Goal: Transaction & Acquisition: Purchase product/service

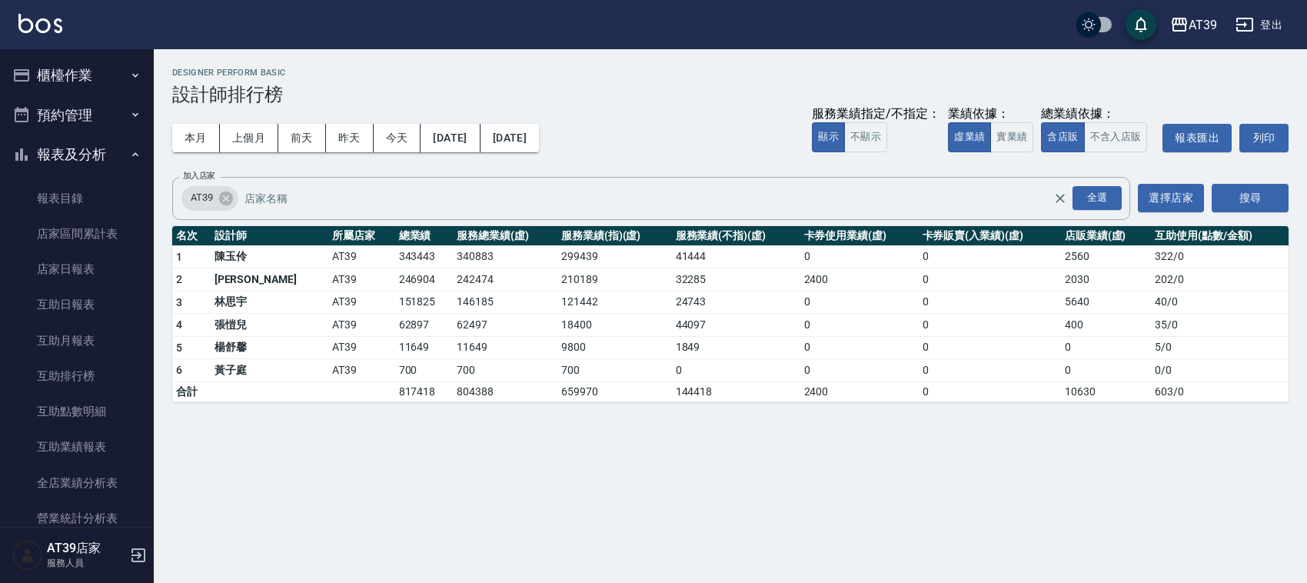
click at [74, 73] on button "櫃檯作業" at bounding box center [77, 75] width 142 height 40
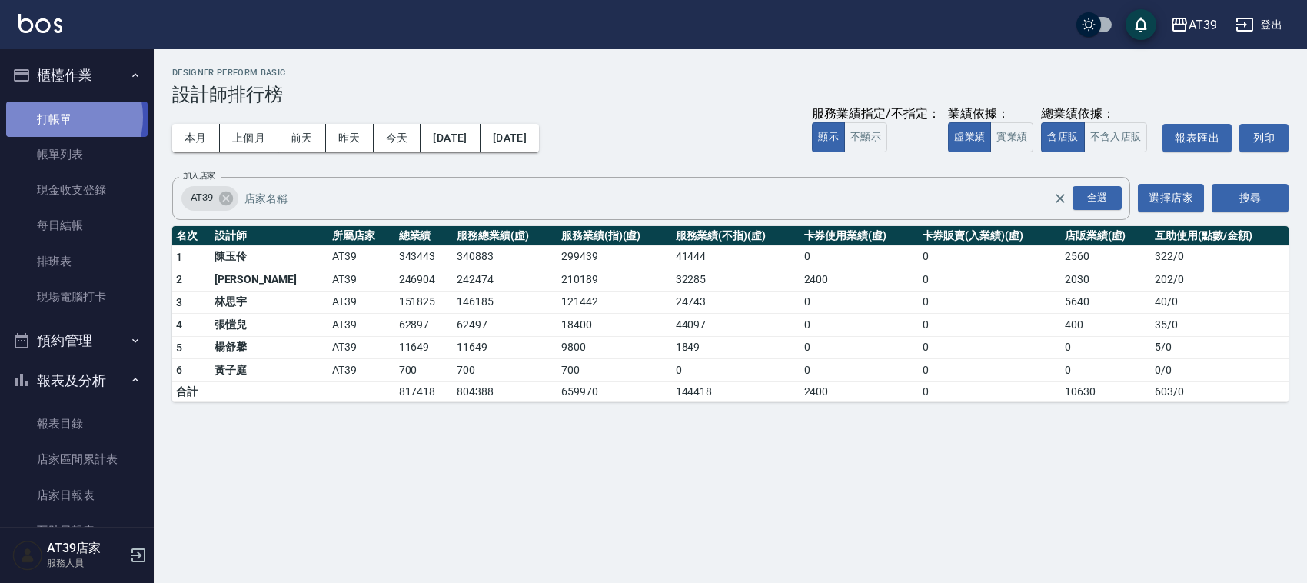
click at [62, 117] on link "打帳單" at bounding box center [77, 119] width 142 height 35
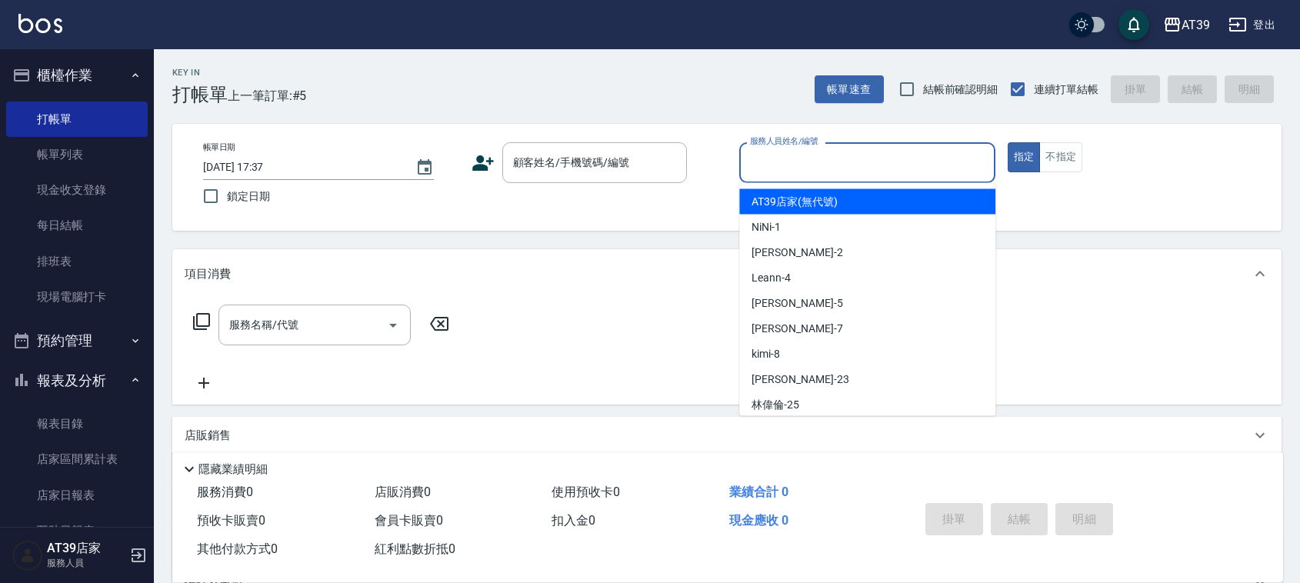
click at [809, 162] on input "服務人員姓名/編號" at bounding box center [867, 162] width 242 height 27
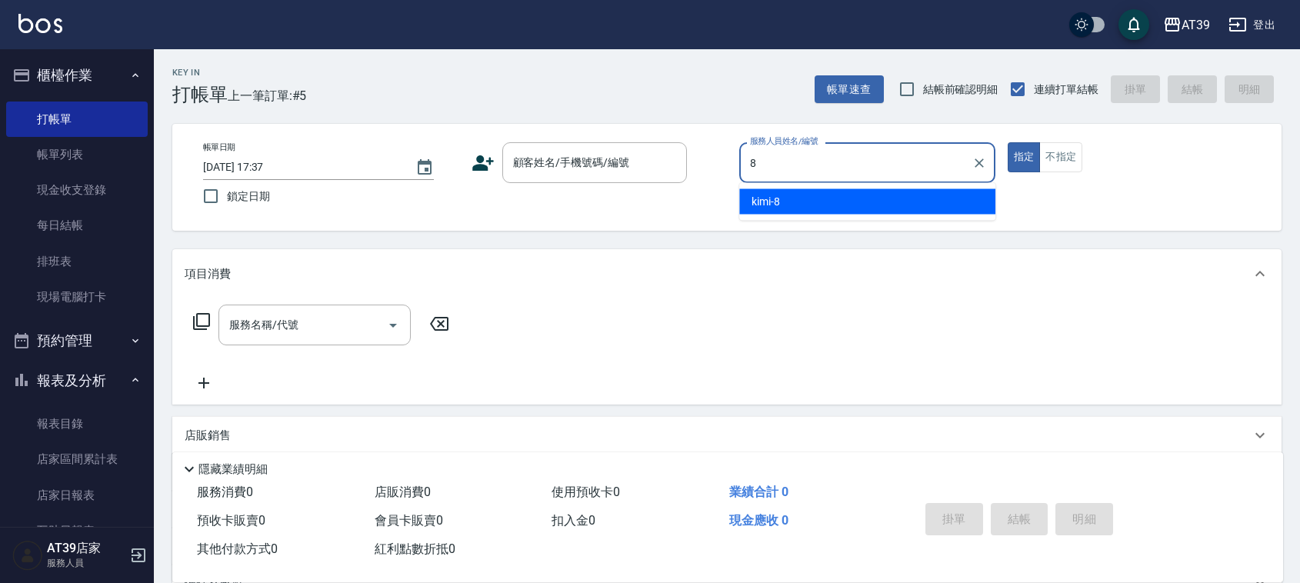
click at [793, 196] on div "kimi -8" at bounding box center [867, 201] width 256 height 25
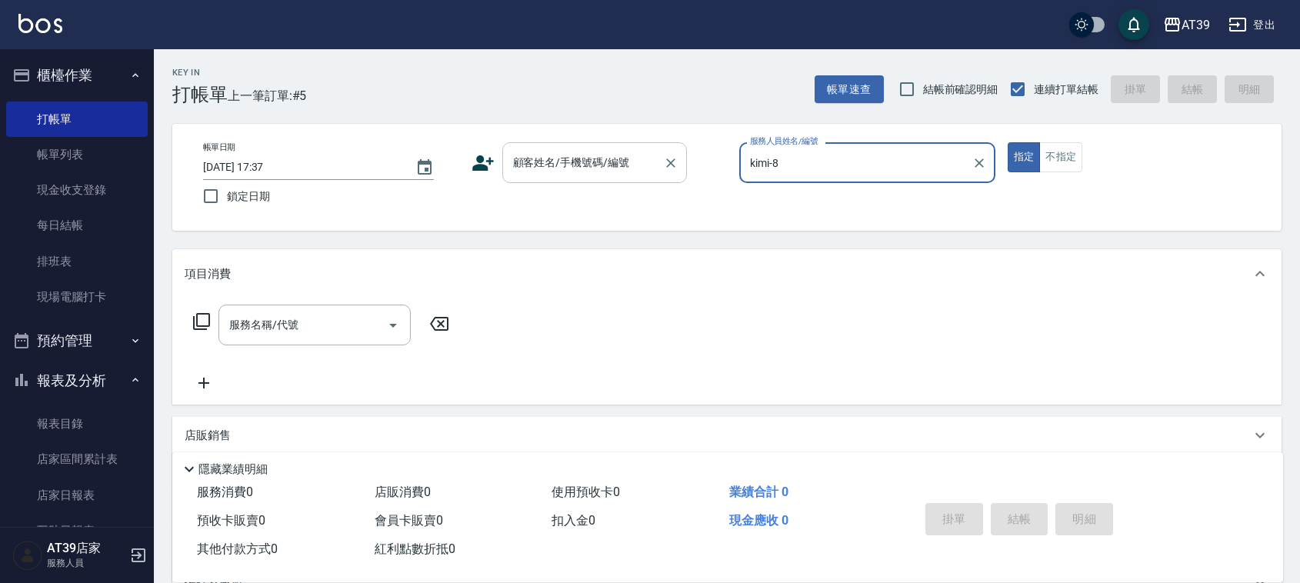
type input "kimi-8"
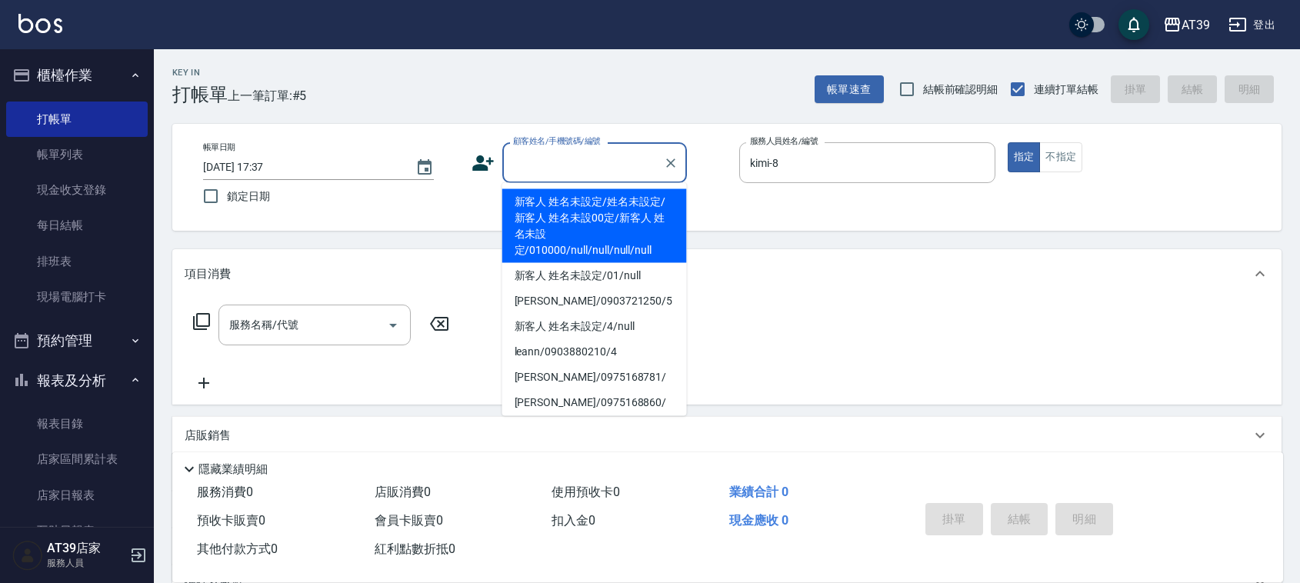
click at [596, 160] on div "顧客姓名/手機號碼/編號 顧客姓名/手機號碼/編號" at bounding box center [594, 162] width 185 height 41
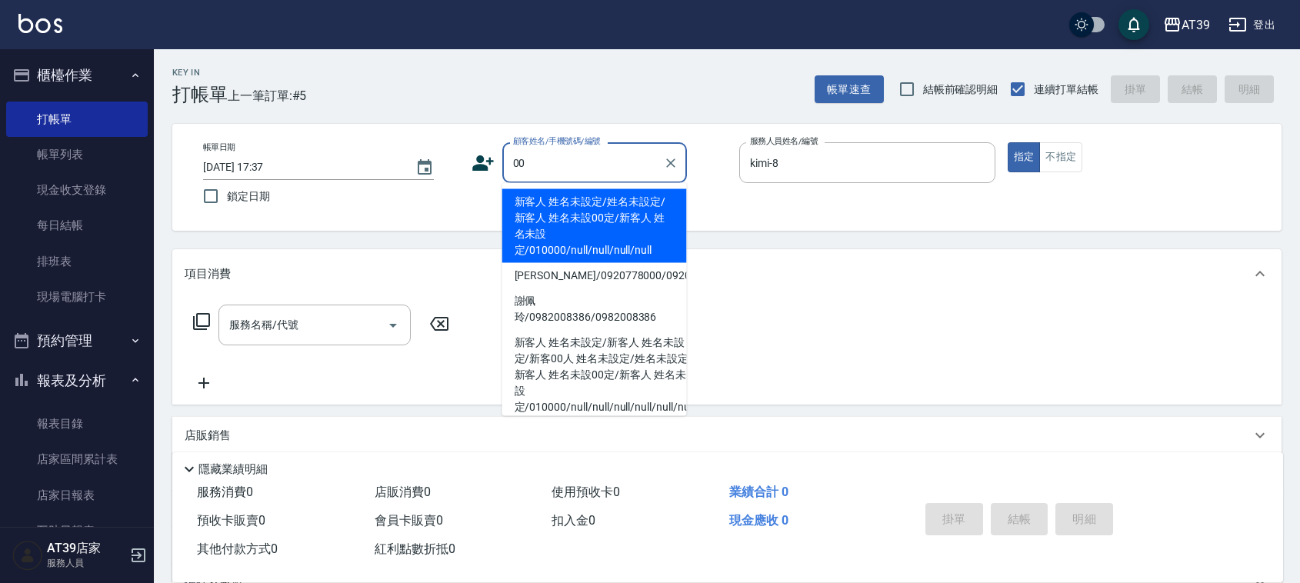
click at [579, 212] on li "新客人 姓名未設定/姓名未設定/新客人 姓名未設00定/新客人 姓名未設定/010000/null/null/null/null" at bounding box center [594, 226] width 185 height 74
type input "新客人 姓名未設定/姓名未設定/新客人 姓名未設00定/新客人 姓名未設定/010000/null/null/null/null"
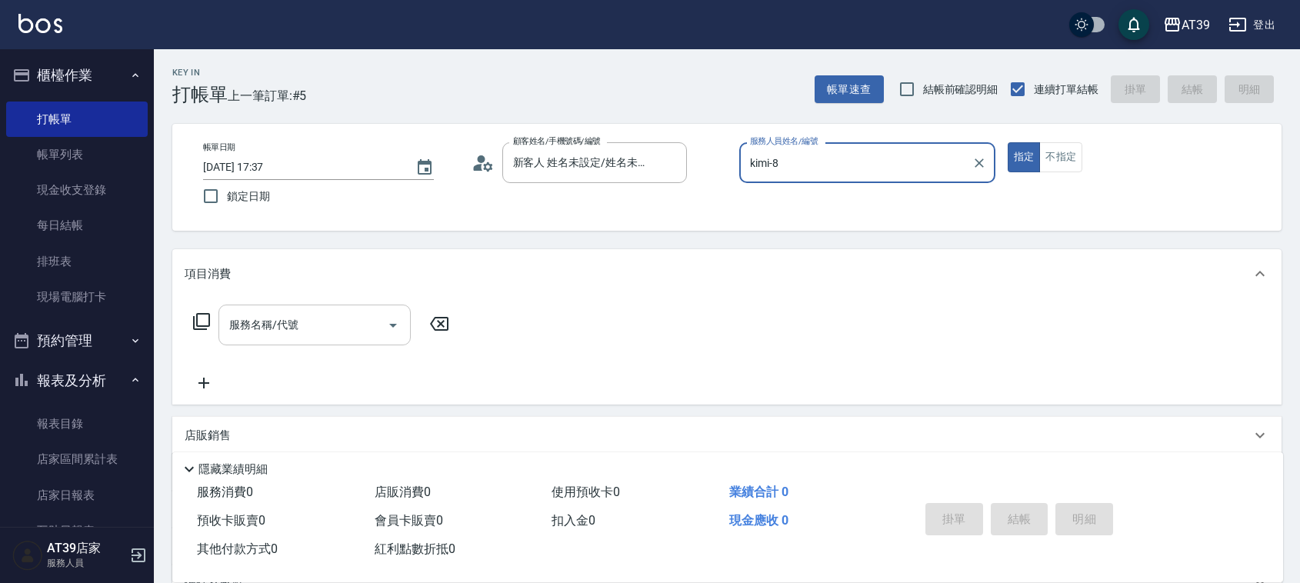
click at [312, 325] on input "服務名稱/代號" at bounding box center [302, 324] width 155 height 27
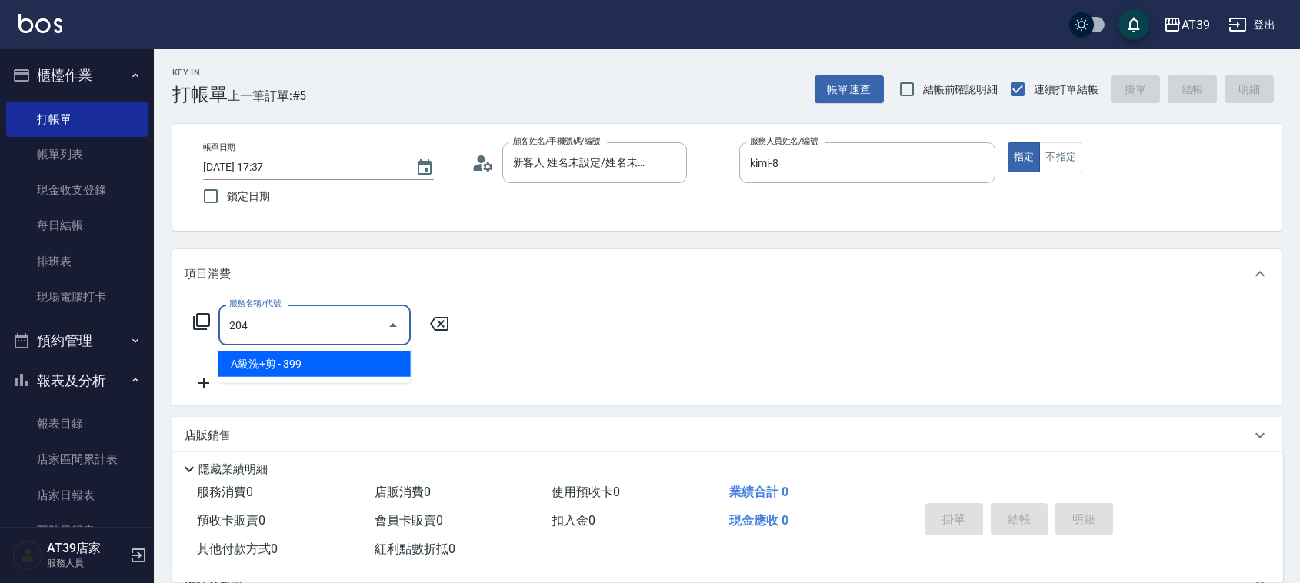
click at [325, 366] on span "A級洗+剪 - 399" at bounding box center [314, 363] width 192 height 25
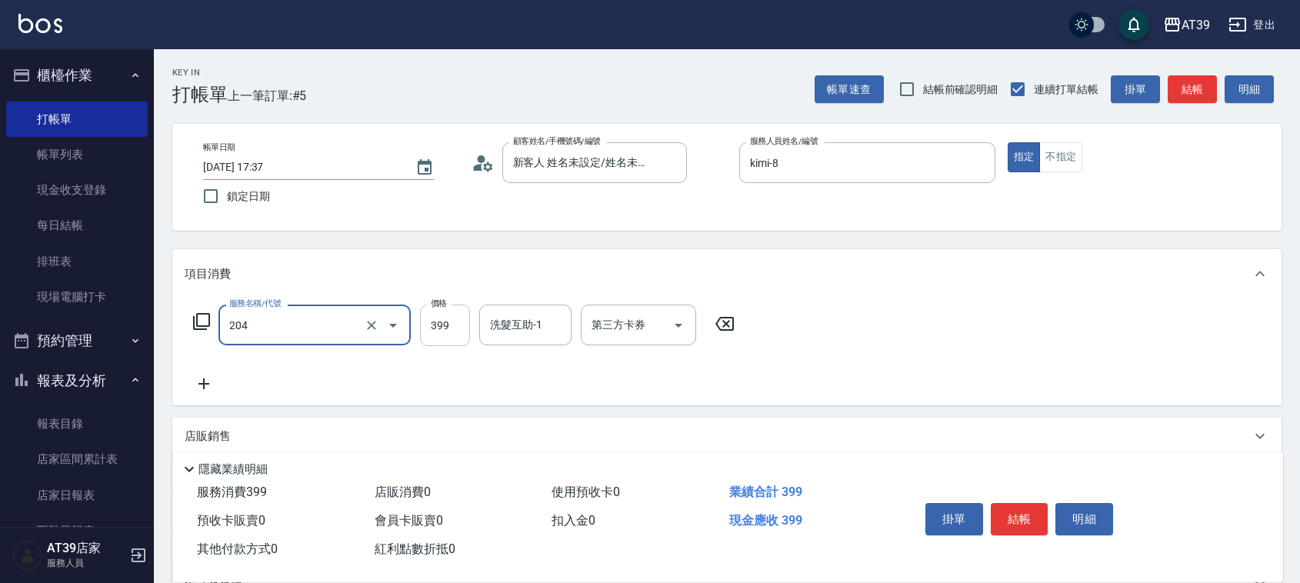
click at [451, 333] on input "399" at bounding box center [445, 326] width 50 height 42
type input "A級洗+剪(204)"
type input "500"
click at [1194, 81] on button "結帳" at bounding box center [1192, 89] width 49 height 28
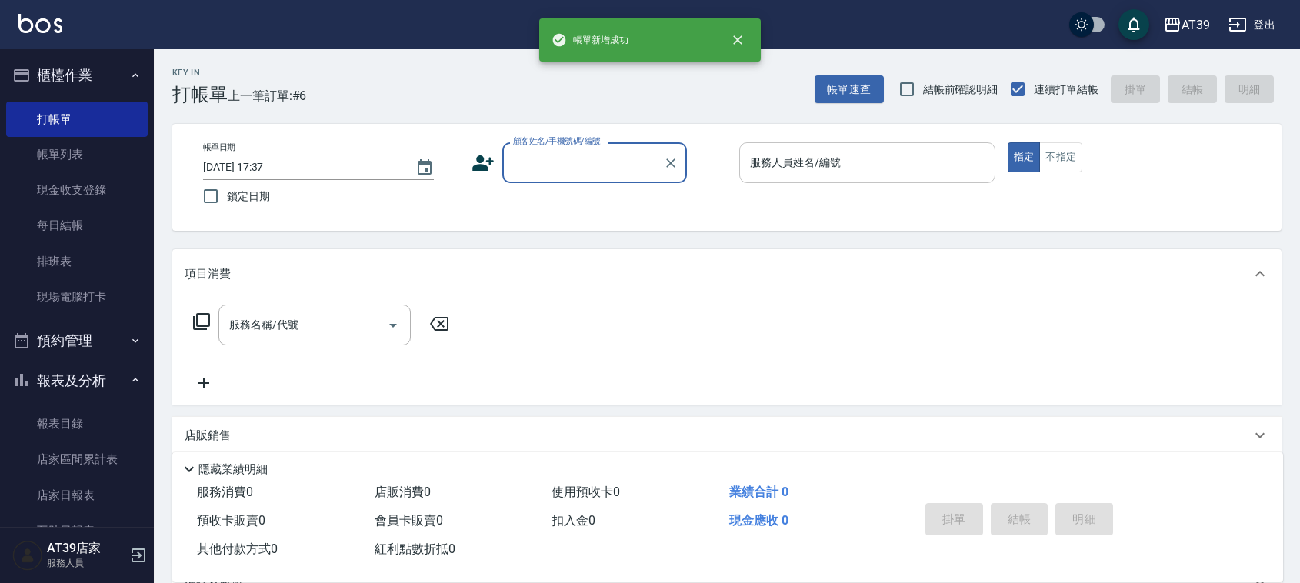
click at [794, 164] on div "服務人員姓名/編號 服務人員姓名/編號" at bounding box center [867, 162] width 256 height 41
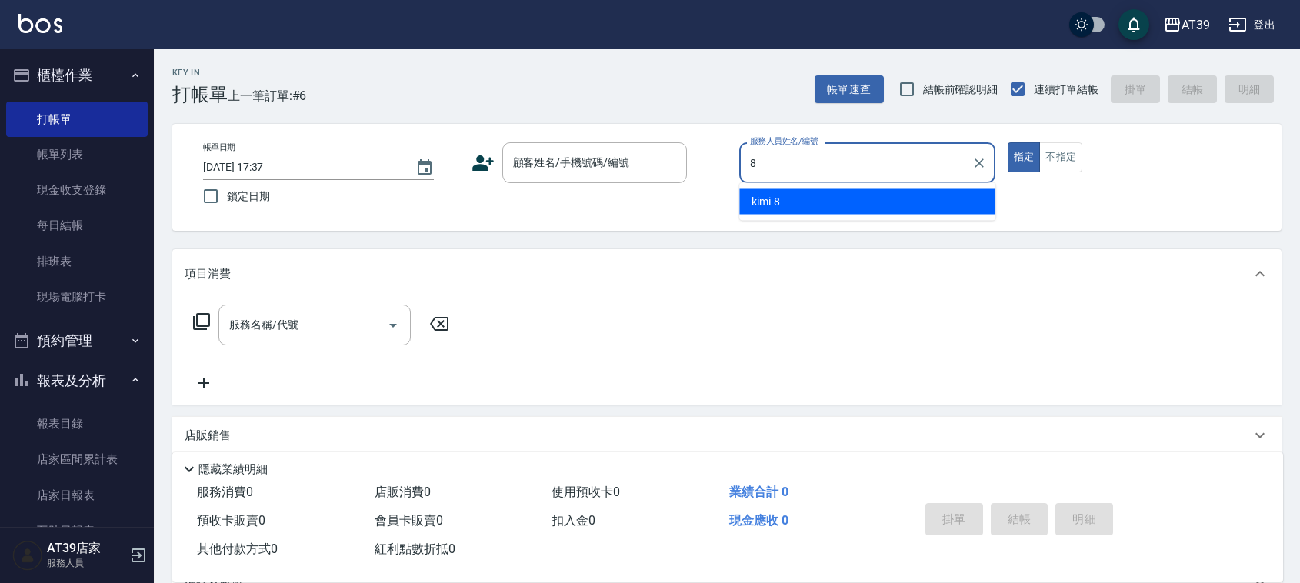
click at [781, 189] on div "kimi -8" at bounding box center [867, 201] width 256 height 25
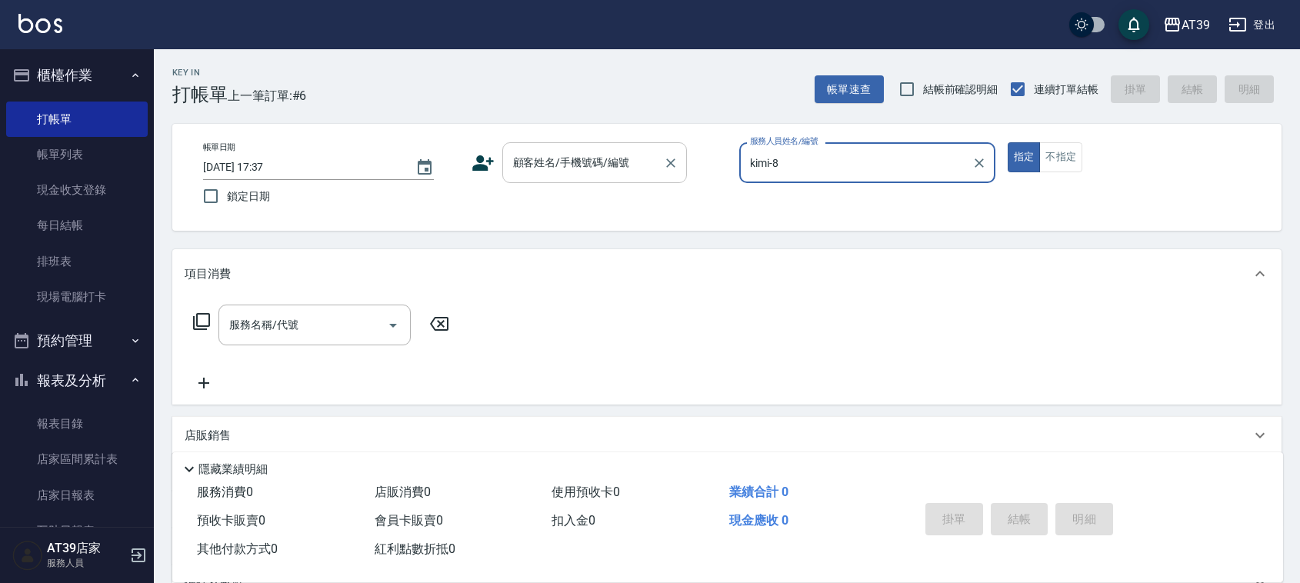
type input "kimi-8"
click at [625, 163] on div "顧客姓名/手機號碼/編號 顧客姓名/手機號碼/編號" at bounding box center [594, 162] width 185 height 41
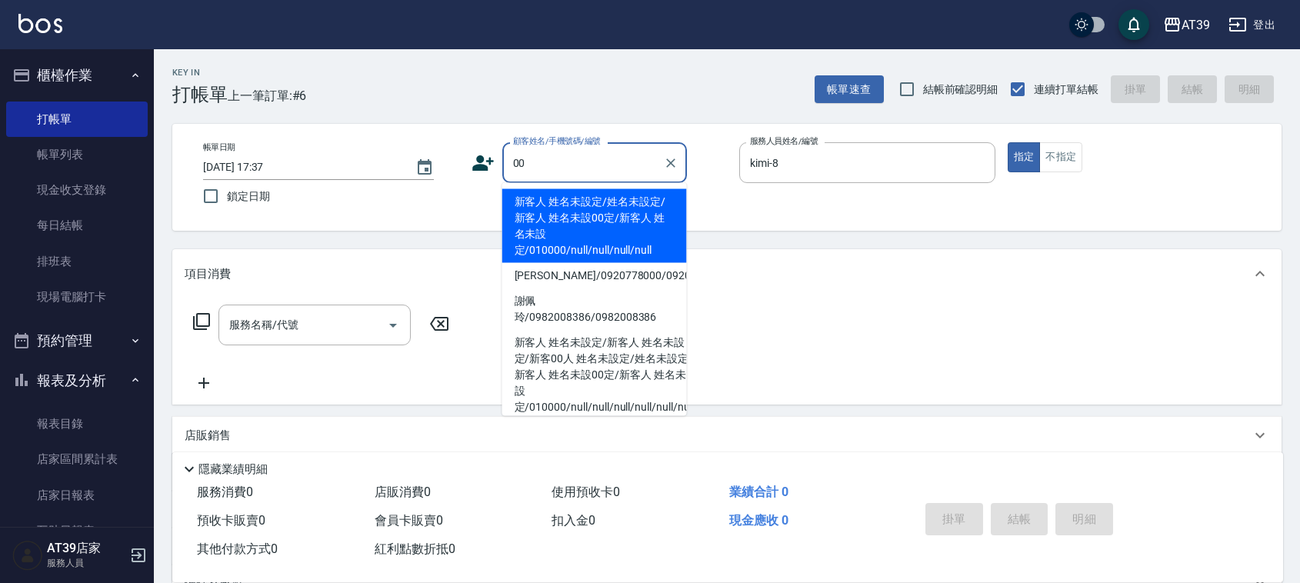
click at [586, 218] on li "新客人 姓名未設定/姓名未設定/新客人 姓名未設00定/新客人 姓名未設定/010000/null/null/null/null" at bounding box center [594, 226] width 185 height 74
type input "新客人 姓名未設定/姓名未設定/新客人 姓名未設00定/新客人 姓名未設定/010000/null/null/null/null"
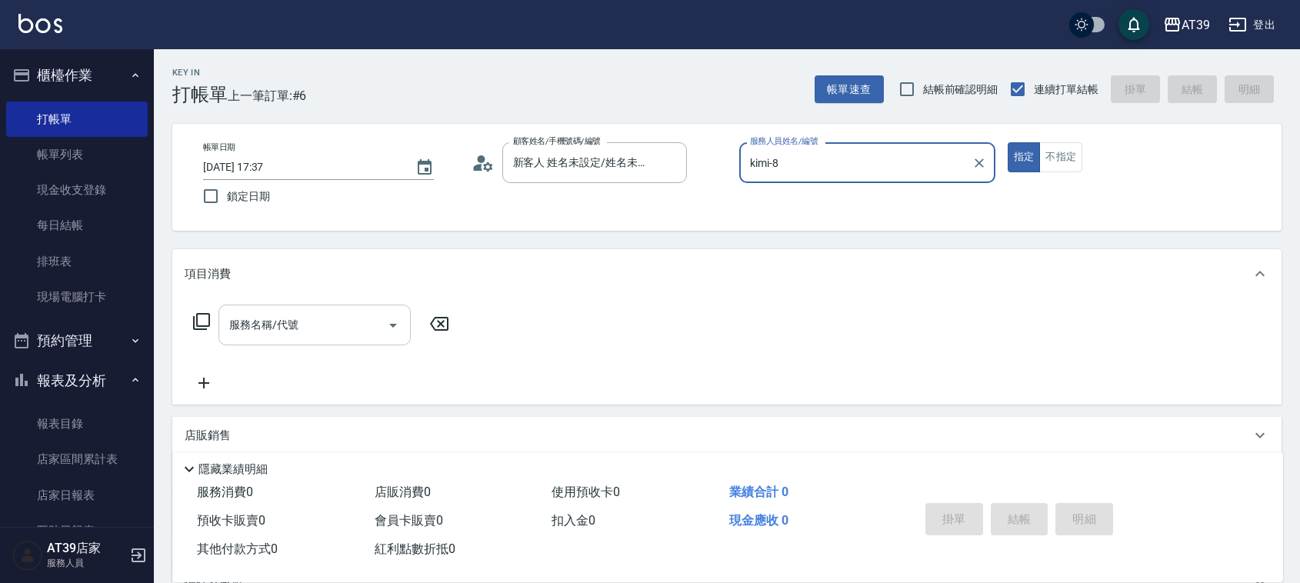
click at [301, 327] on input "服務名稱/代號" at bounding box center [302, 324] width 155 height 27
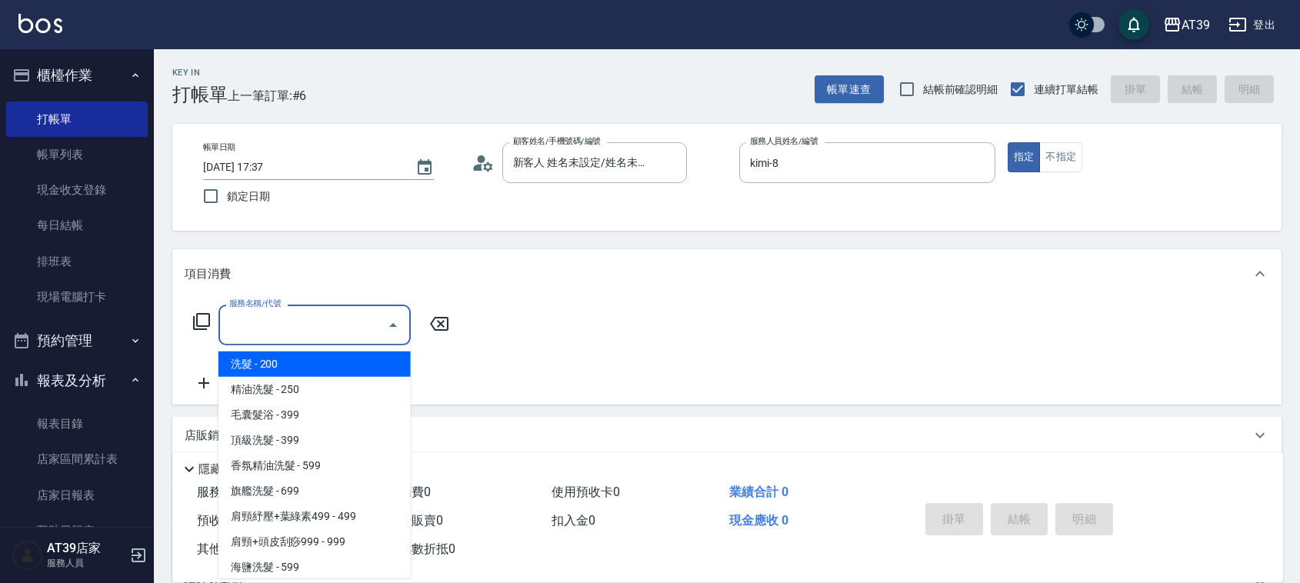
click at [295, 373] on span "洗髮 - 200" at bounding box center [314, 363] width 192 height 25
type input "洗髮(101)"
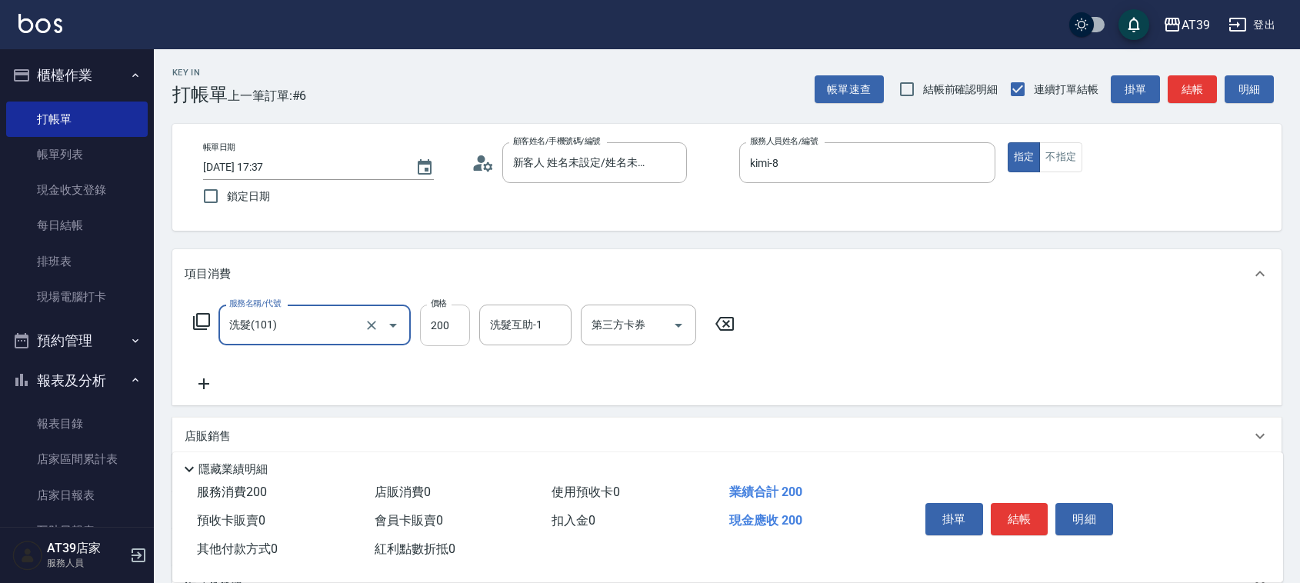
click at [442, 333] on input "200" at bounding box center [445, 326] width 50 height 42
type input "300"
click at [518, 327] on input "洗髮互助-1" at bounding box center [525, 324] width 78 height 27
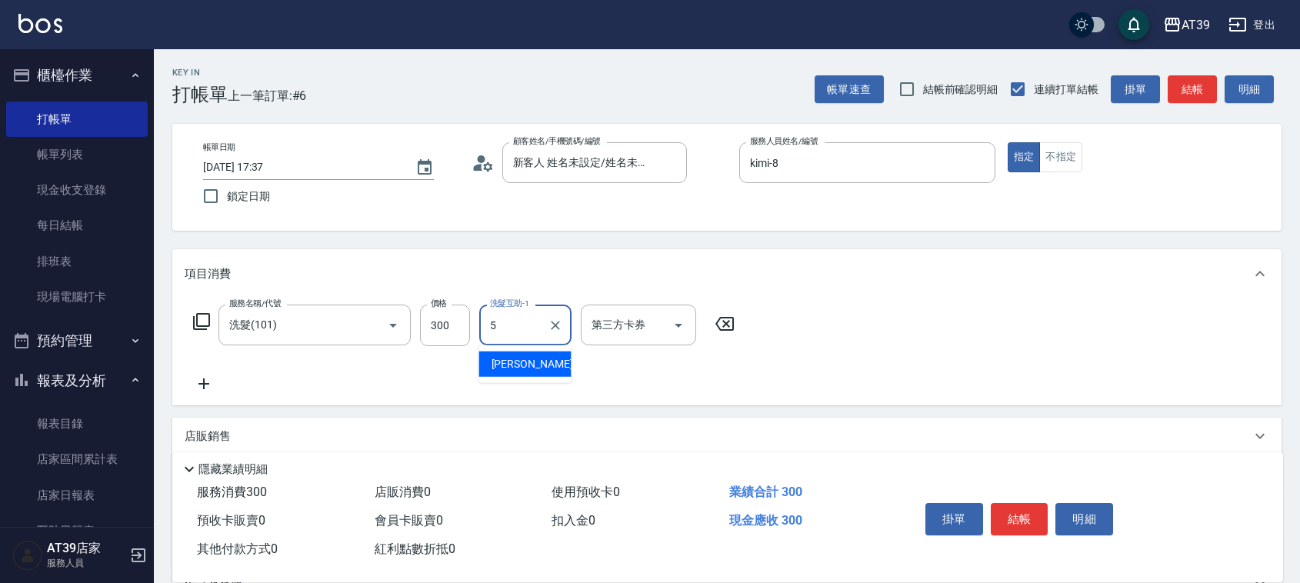
click at [527, 352] on div "愷爾 -5" at bounding box center [525, 363] width 92 height 25
type input "愷爾-5"
click at [1191, 93] on button "結帳" at bounding box center [1192, 89] width 49 height 28
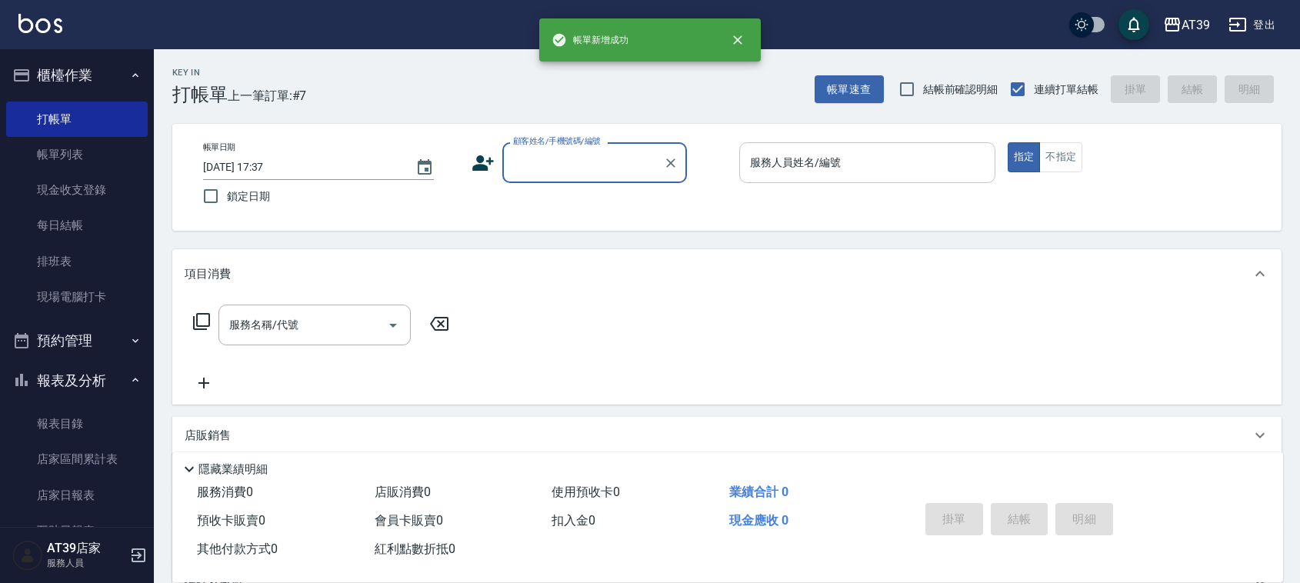
click at [932, 149] on input "服務人員姓名/編號" at bounding box center [867, 162] width 242 height 27
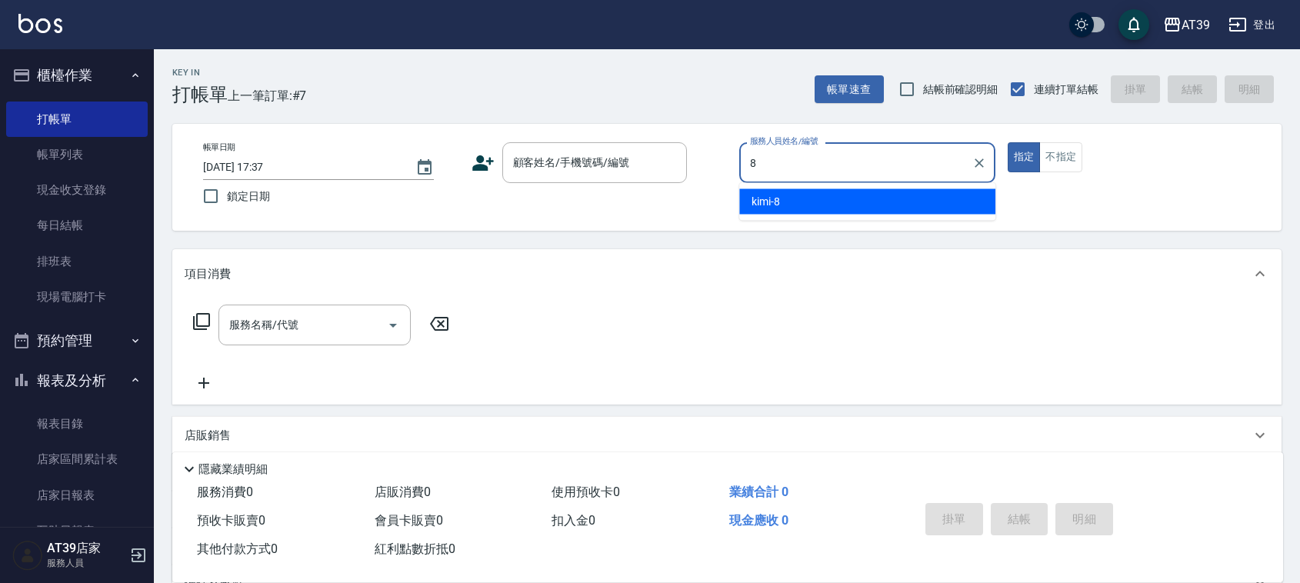
drag, startPoint x: 840, startPoint y: 191, endPoint x: 804, endPoint y: 214, distance: 42.2
click at [848, 202] on div "kimi -8" at bounding box center [867, 201] width 256 height 25
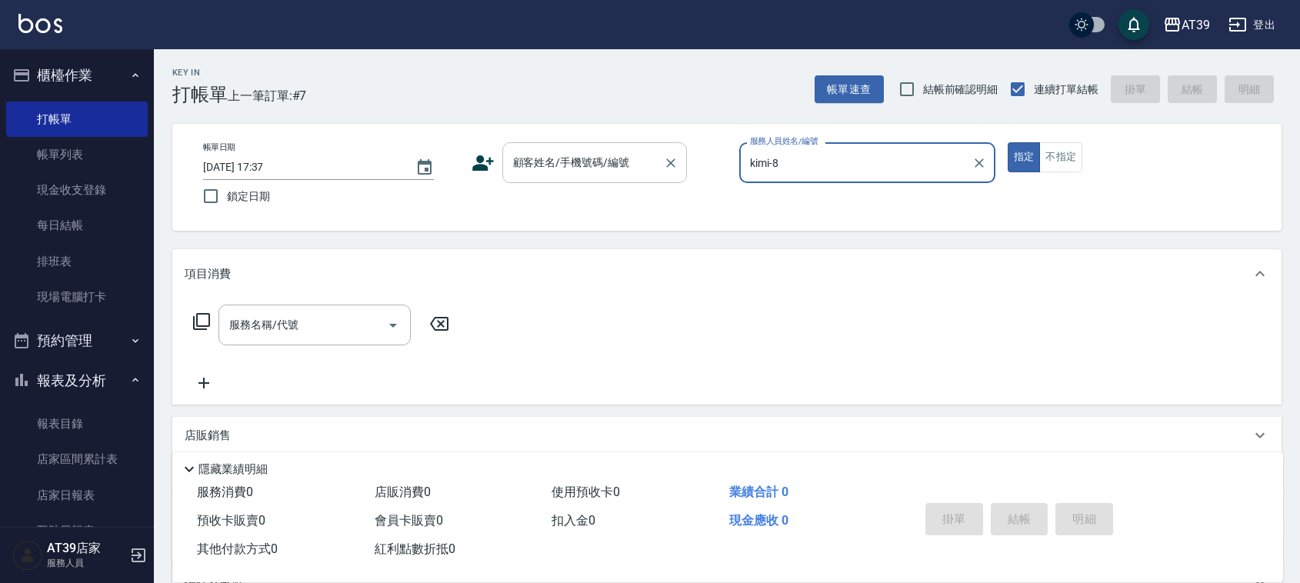
type input "kimi-8"
click at [618, 175] on input "顧客姓名/手機號碼/編號" at bounding box center [583, 162] width 148 height 27
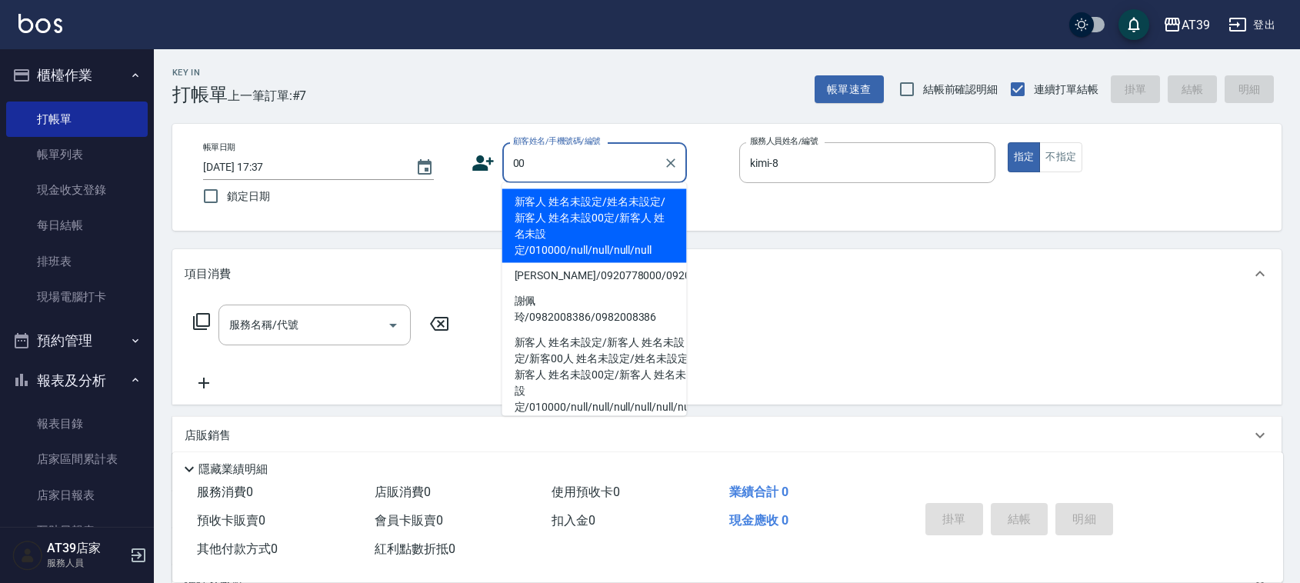
click at [543, 225] on li "新客人 姓名未設定/姓名未設定/新客人 姓名未設00定/新客人 姓名未設定/010000/null/null/null/null" at bounding box center [594, 226] width 185 height 74
type input "新客人 姓名未設定/姓名未設定/新客人 姓名未設00定/新客人 姓名未設定/010000/null/null/null/null"
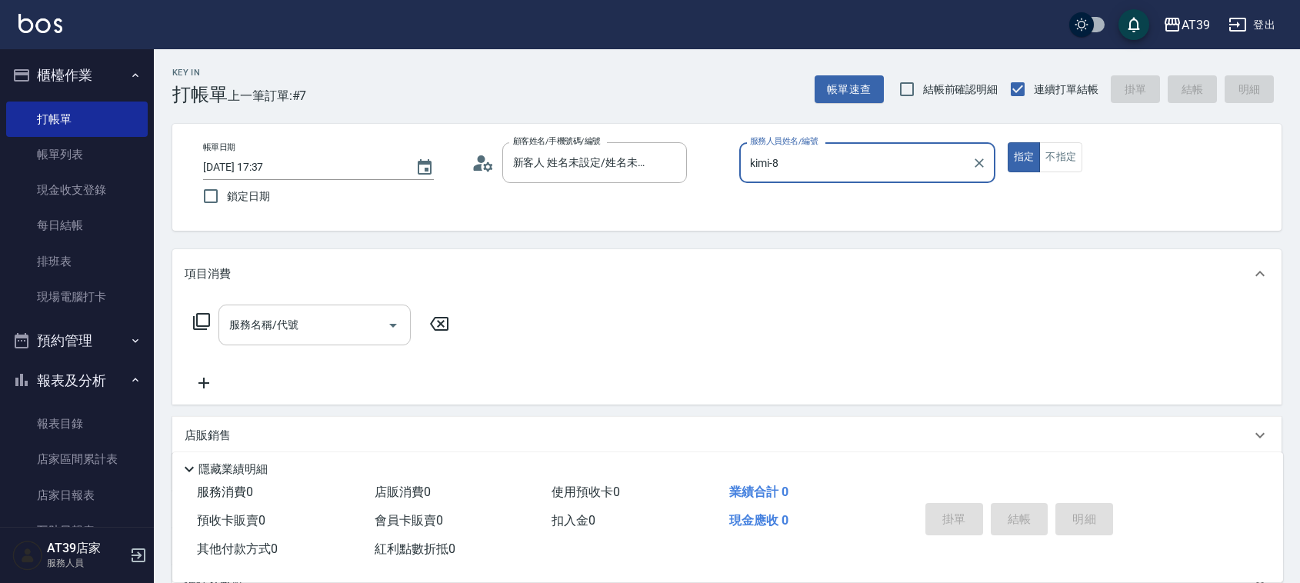
click at [340, 316] on input "服務名稱/代號" at bounding box center [302, 324] width 155 height 27
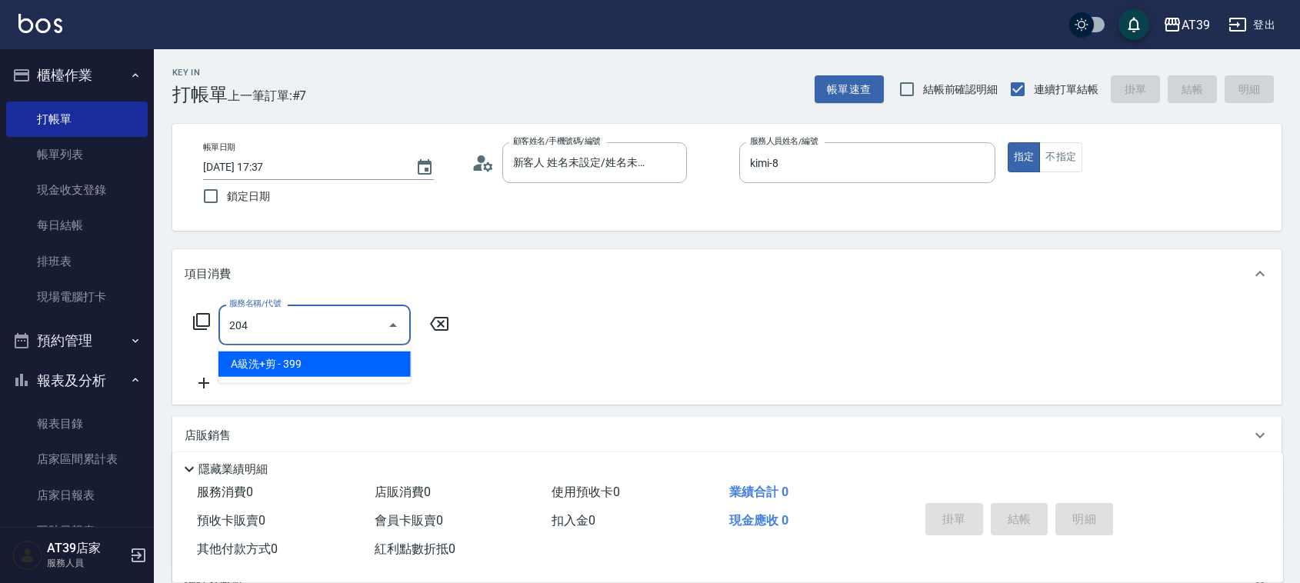
click at [351, 364] on span "A級洗+剪 - 399" at bounding box center [314, 363] width 192 height 25
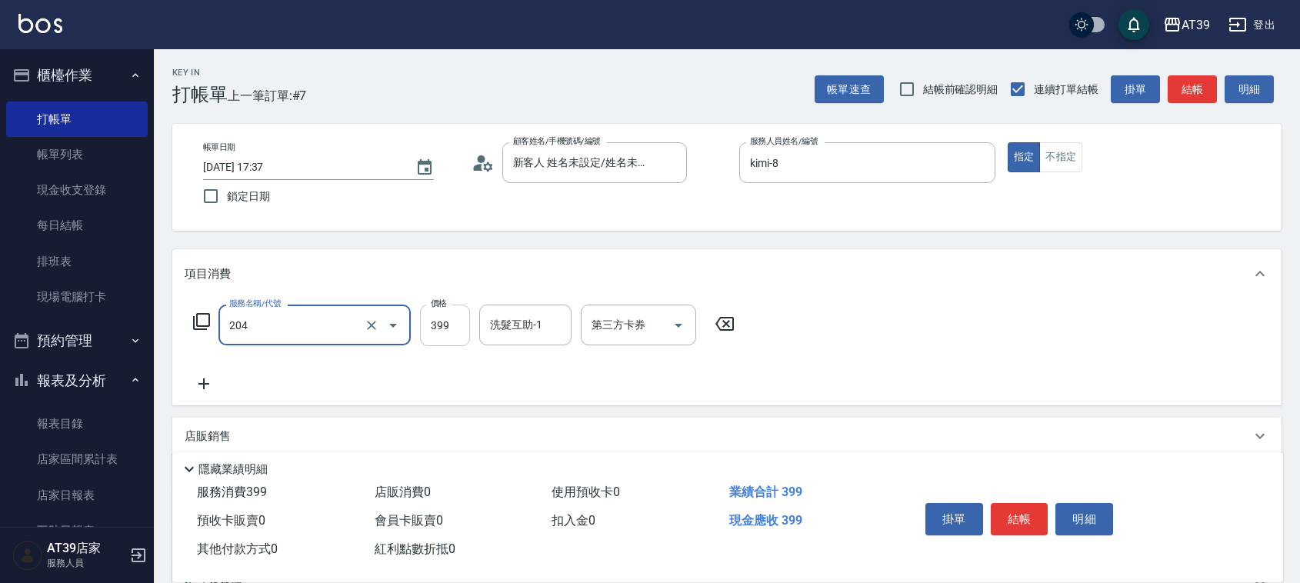
type input "A級洗+剪(204)"
click at [466, 323] on input "399" at bounding box center [445, 326] width 50 height 42
type input "400"
click at [1208, 83] on button "結帳" at bounding box center [1192, 89] width 49 height 28
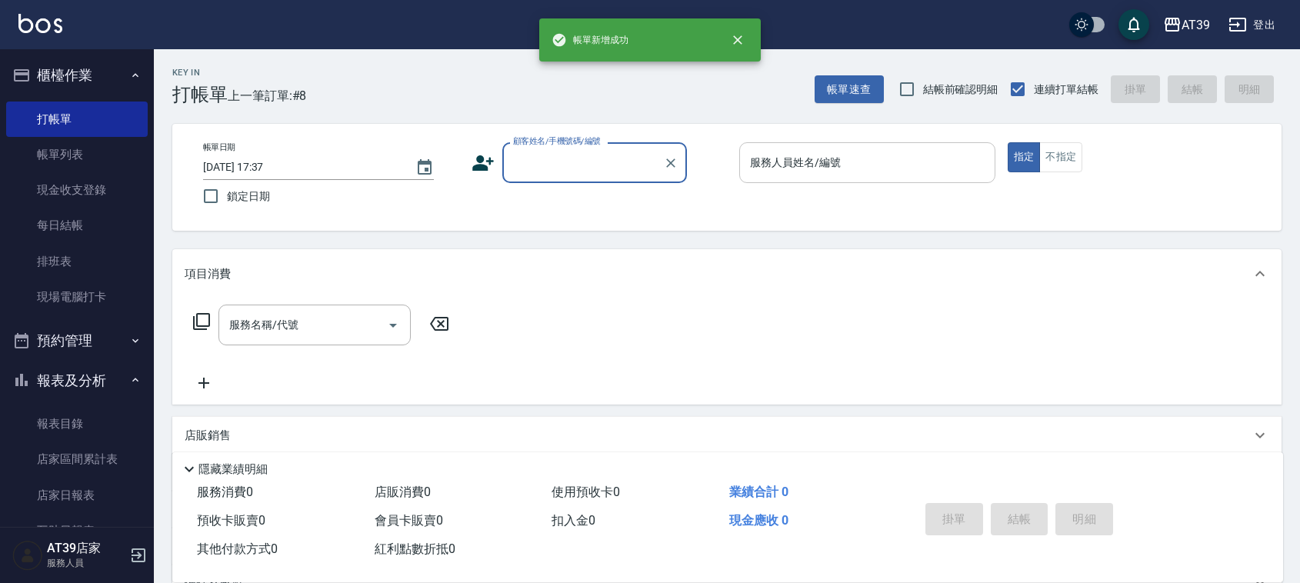
click at [820, 158] on div "服務人員姓名/編號 服務人員姓名/編號" at bounding box center [867, 162] width 256 height 41
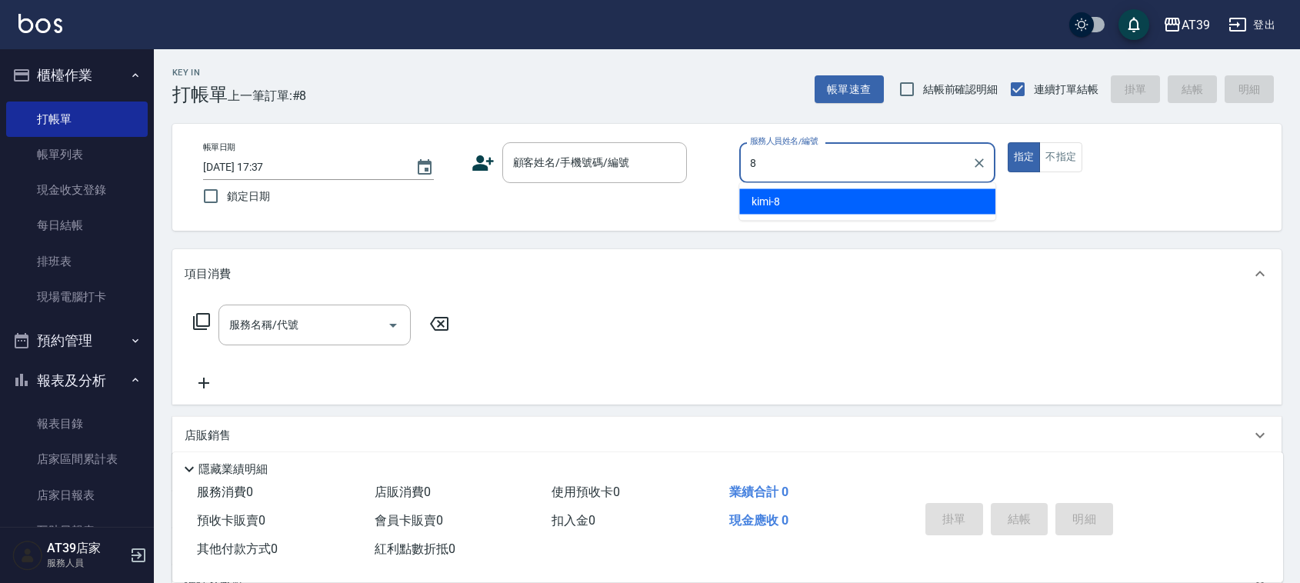
click at [804, 189] on div "kimi -8" at bounding box center [867, 201] width 256 height 25
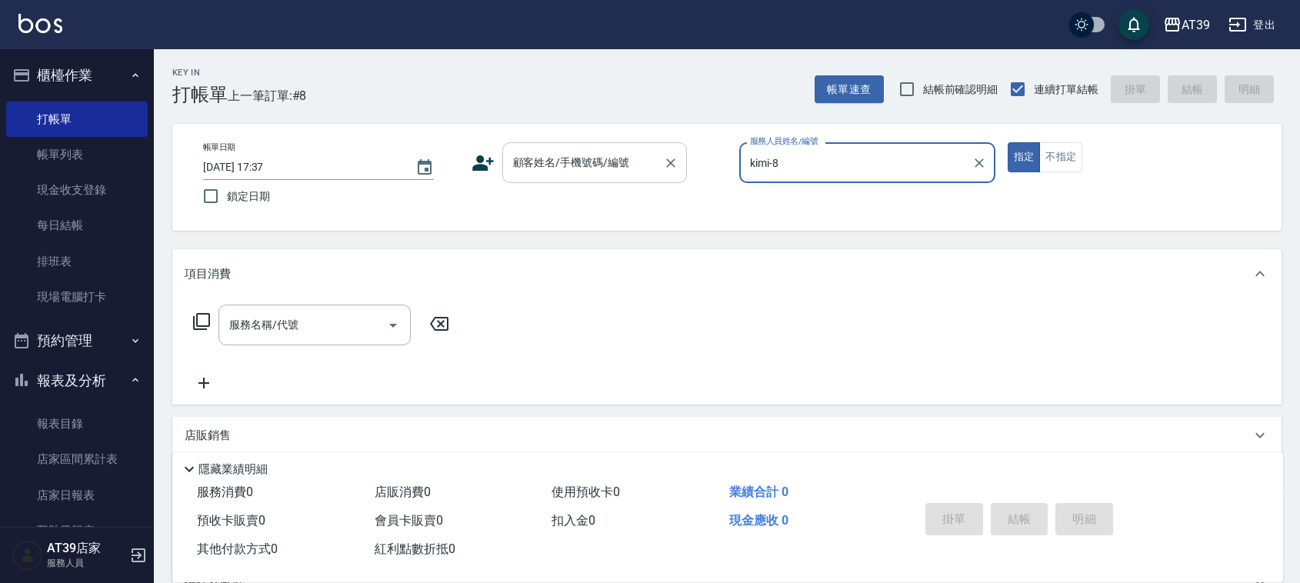
type input "kimi-8"
click at [655, 164] on input "顧客姓名/手機號碼/編號" at bounding box center [583, 162] width 148 height 27
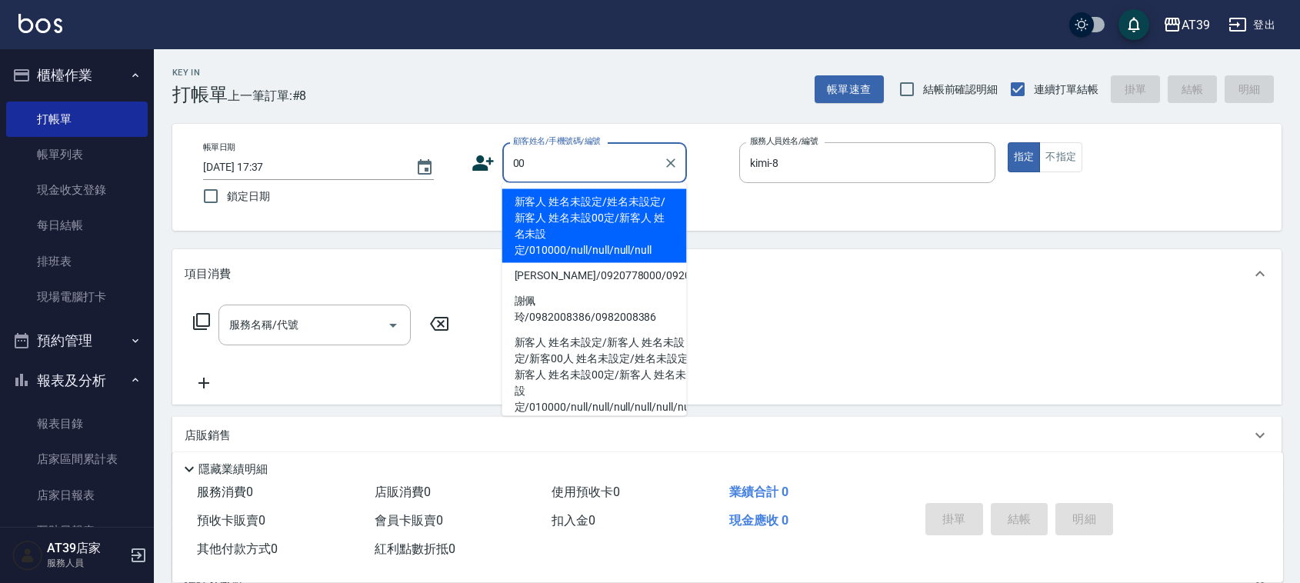
click at [562, 223] on li "新客人 姓名未設定/姓名未設定/新客人 姓名未設00定/新客人 姓名未設定/010000/null/null/null/null" at bounding box center [594, 226] width 185 height 74
type input "新客人 姓名未設定/姓名未設定/新客人 姓名未設00定/新客人 姓名未設定/010000/null/null/null/null"
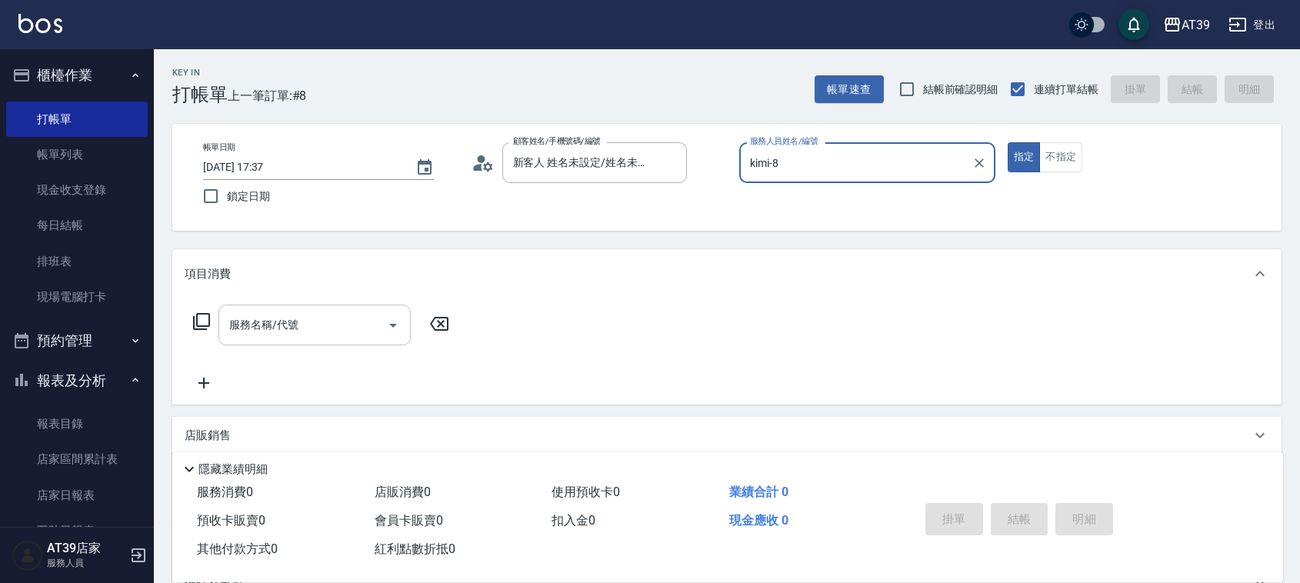
click at [328, 321] on input "服務名稱/代號" at bounding box center [302, 324] width 155 height 27
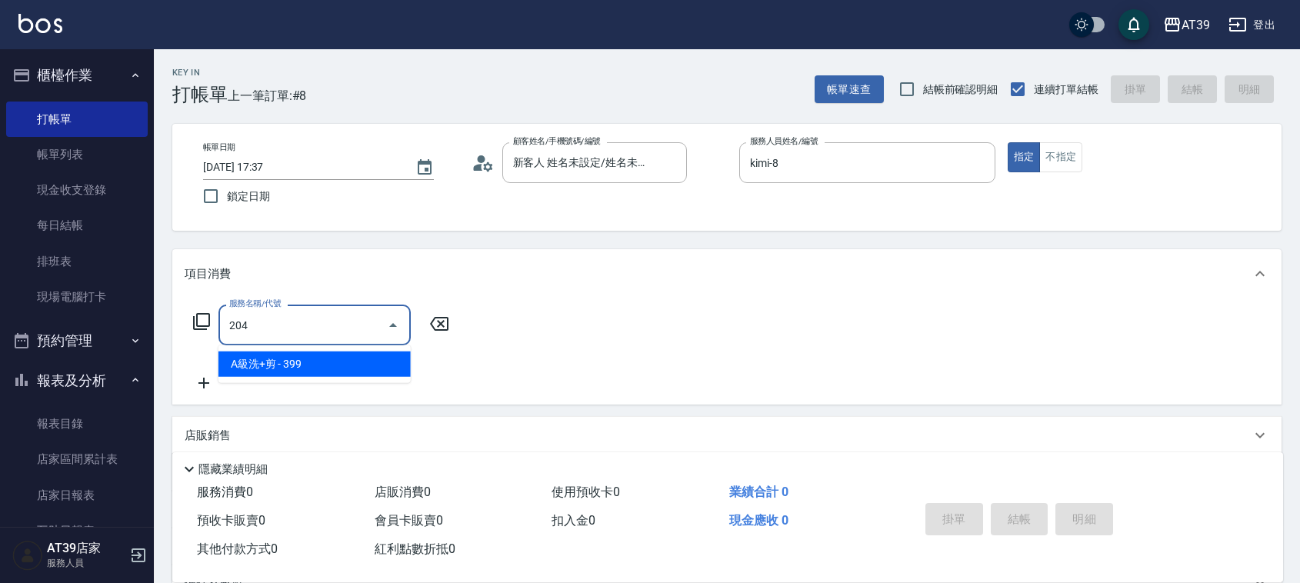
click at [351, 363] on span "A級洗+剪 - 399" at bounding box center [314, 363] width 192 height 25
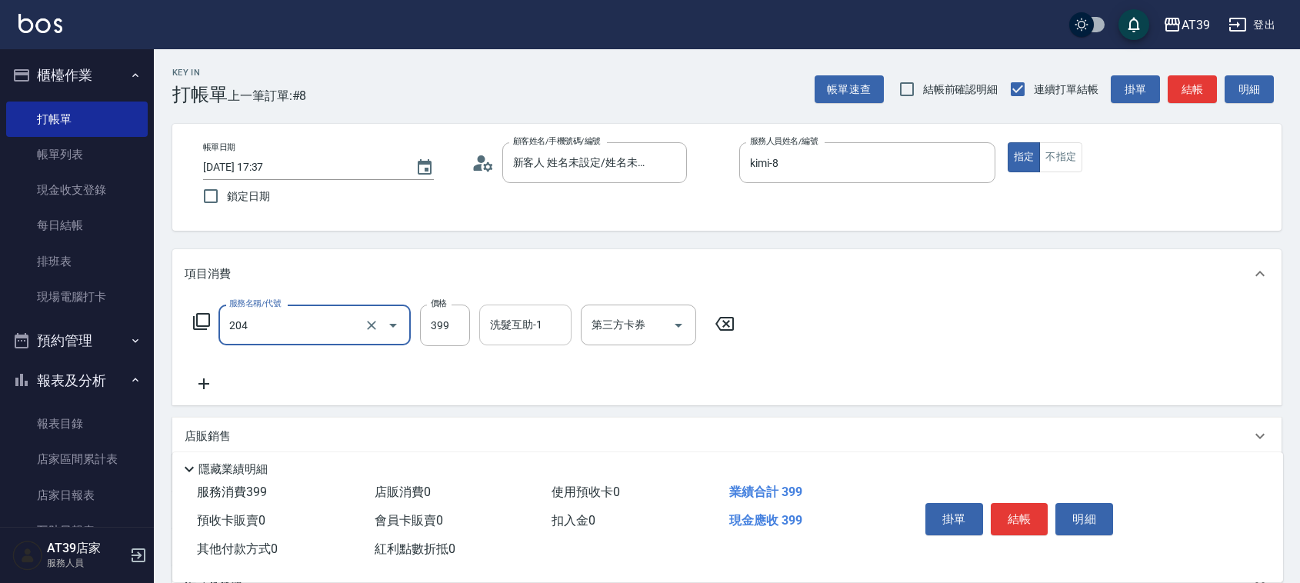
type input "A級洗+剪(204)"
click at [521, 320] on div "洗髮互助-1 洗髮互助-1" at bounding box center [525, 325] width 92 height 41
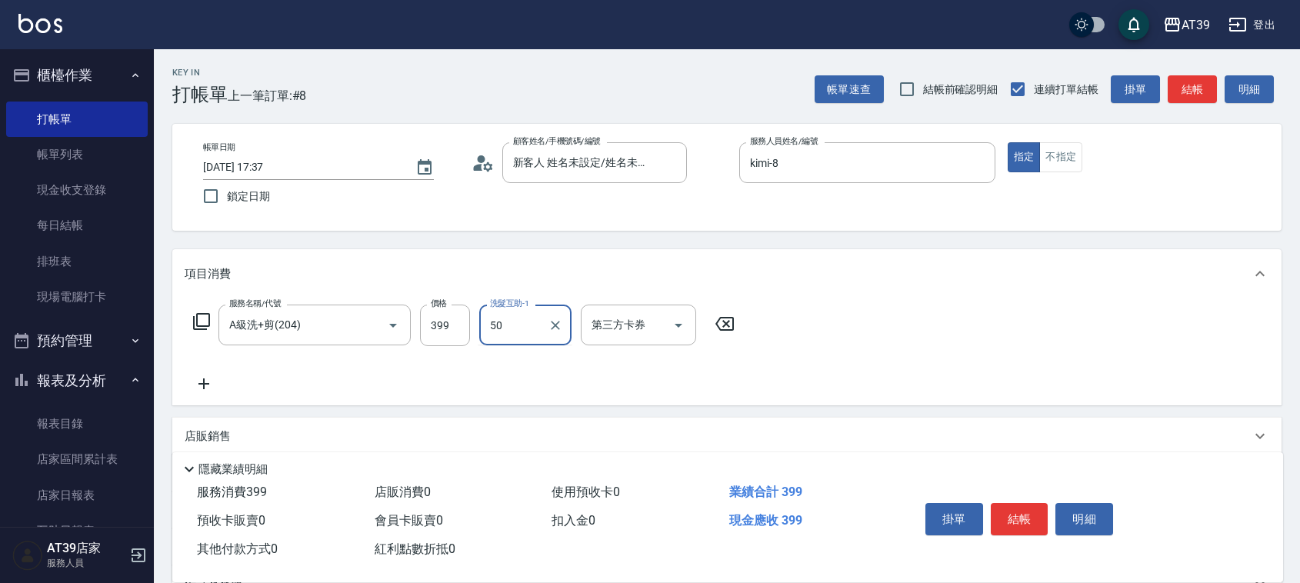
type input "5"
click at [508, 346] on ul "饅頭 -87" at bounding box center [525, 364] width 92 height 38
click at [501, 354] on div "饅頭 -87" at bounding box center [525, 363] width 92 height 25
type input "饅頭-87"
click at [421, 325] on input "399" at bounding box center [445, 326] width 50 height 42
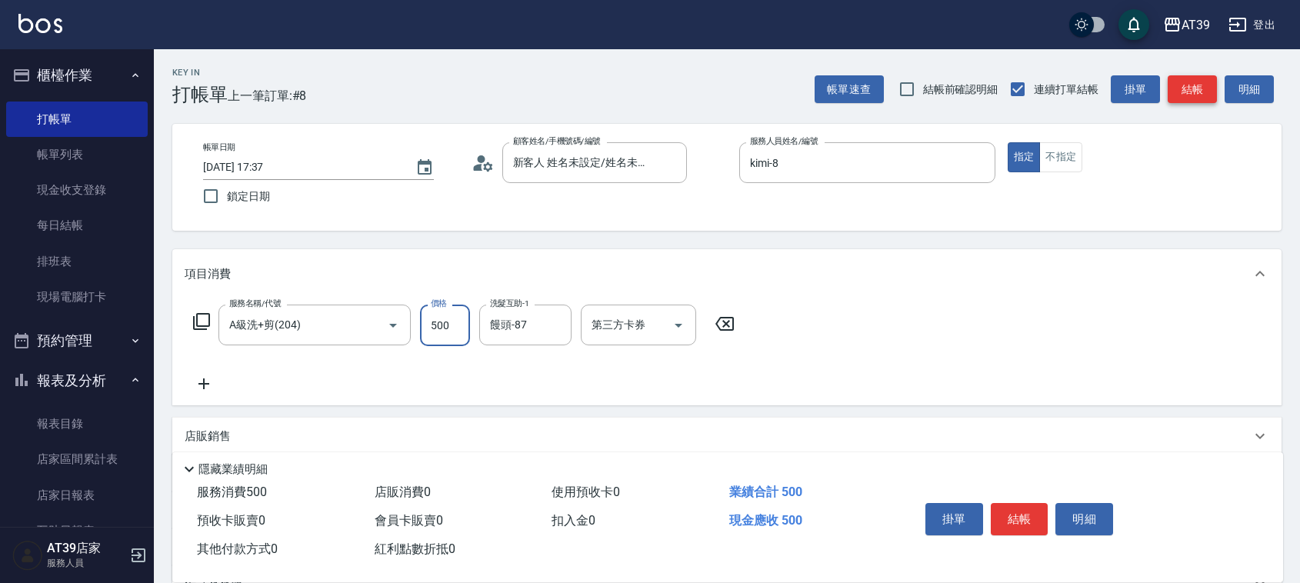
type input "500"
click at [1213, 77] on button "結帳" at bounding box center [1192, 89] width 49 height 28
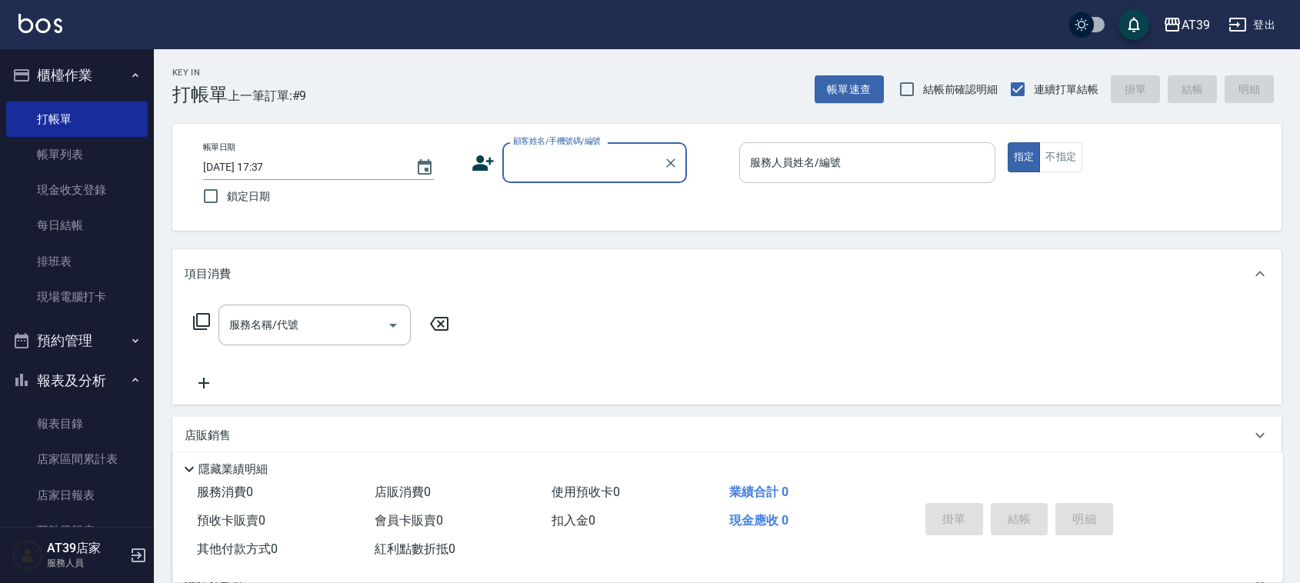
click at [918, 155] on input "服務人員姓名/編號" at bounding box center [867, 162] width 242 height 27
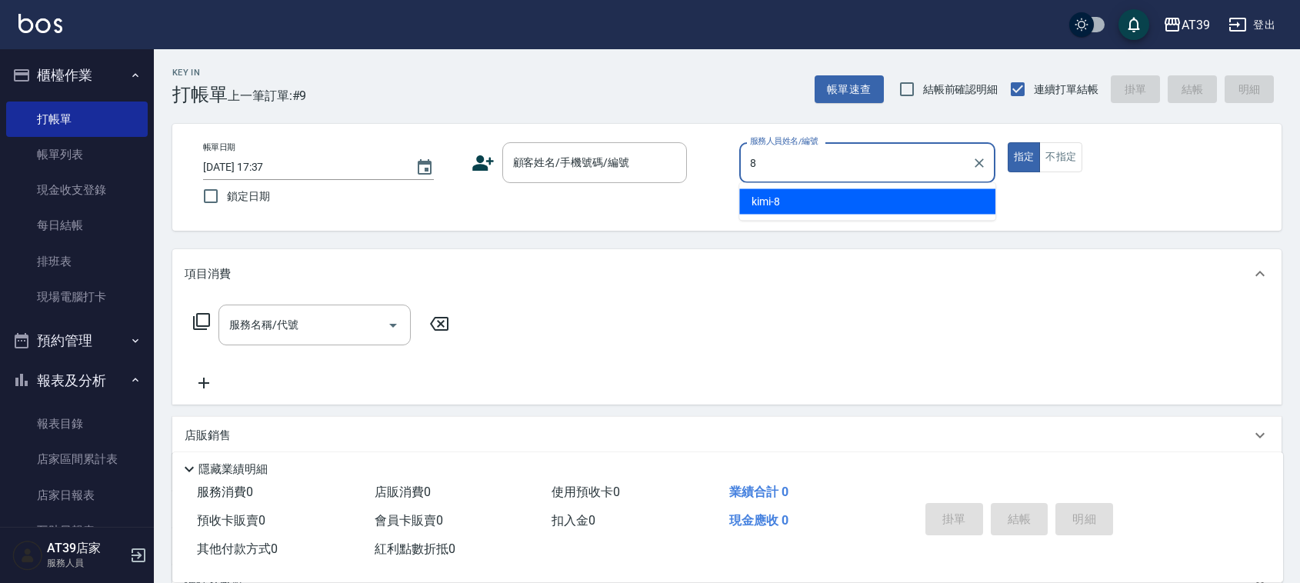
click at [858, 202] on div "kimi -8" at bounding box center [867, 201] width 256 height 25
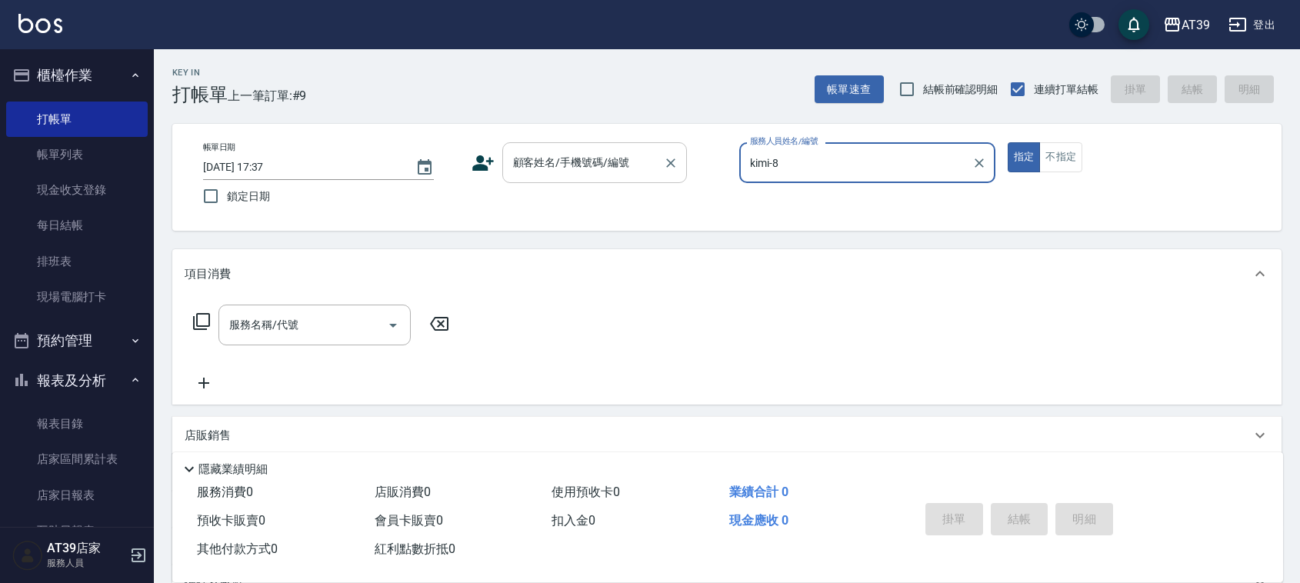
type input "kimi-8"
click at [623, 151] on input "顧客姓名/手機號碼/編號" at bounding box center [583, 162] width 148 height 27
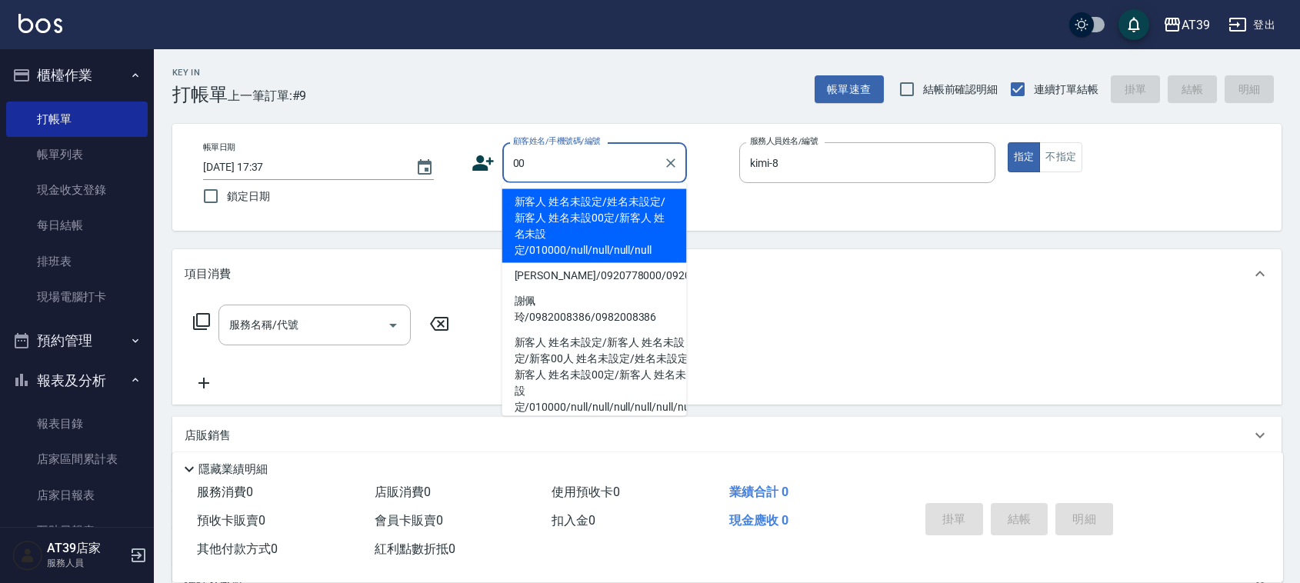
click at [545, 235] on li "新客人 姓名未設定/姓名未設定/新客人 姓名未設00定/新客人 姓名未設定/010000/null/null/null/null" at bounding box center [594, 226] width 185 height 74
type input "新客人 姓名未設定/姓名未設定/新客人 姓名未設00定/新客人 姓名未設定/010000/null/null/null/null"
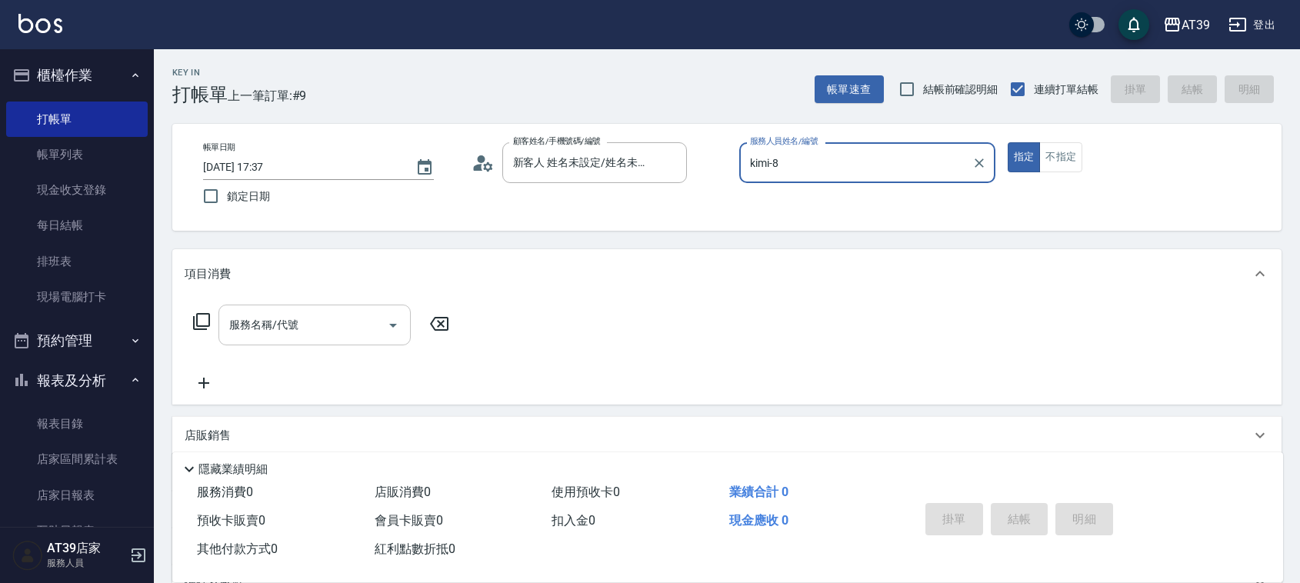
click at [309, 338] on input "服務名稱/代號" at bounding box center [302, 324] width 155 height 27
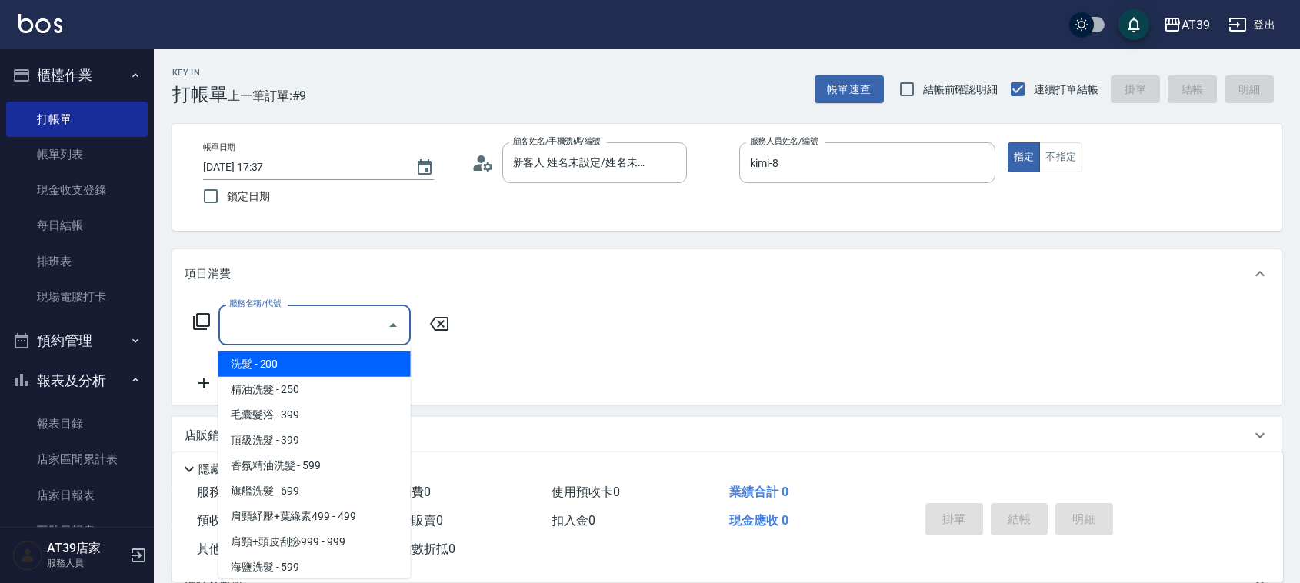
click at [312, 367] on span "洗髮 - 200" at bounding box center [314, 363] width 192 height 25
type input "洗髮(101)"
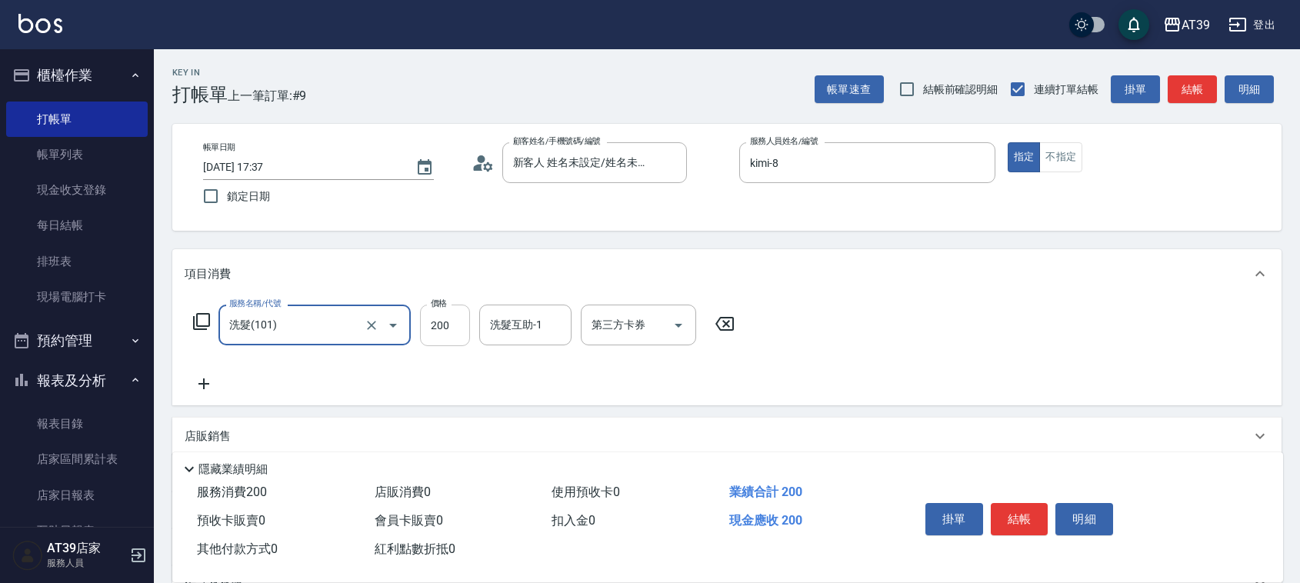
click at [424, 328] on input "200" at bounding box center [445, 326] width 50 height 42
type input "300"
drag, startPoint x: 1064, startPoint y: 162, endPoint x: 1081, endPoint y: 155, distance: 19.0
click at [1064, 162] on button "不指定" at bounding box center [1060, 157] width 43 height 30
click at [1201, 75] on button "結帳" at bounding box center [1192, 89] width 49 height 28
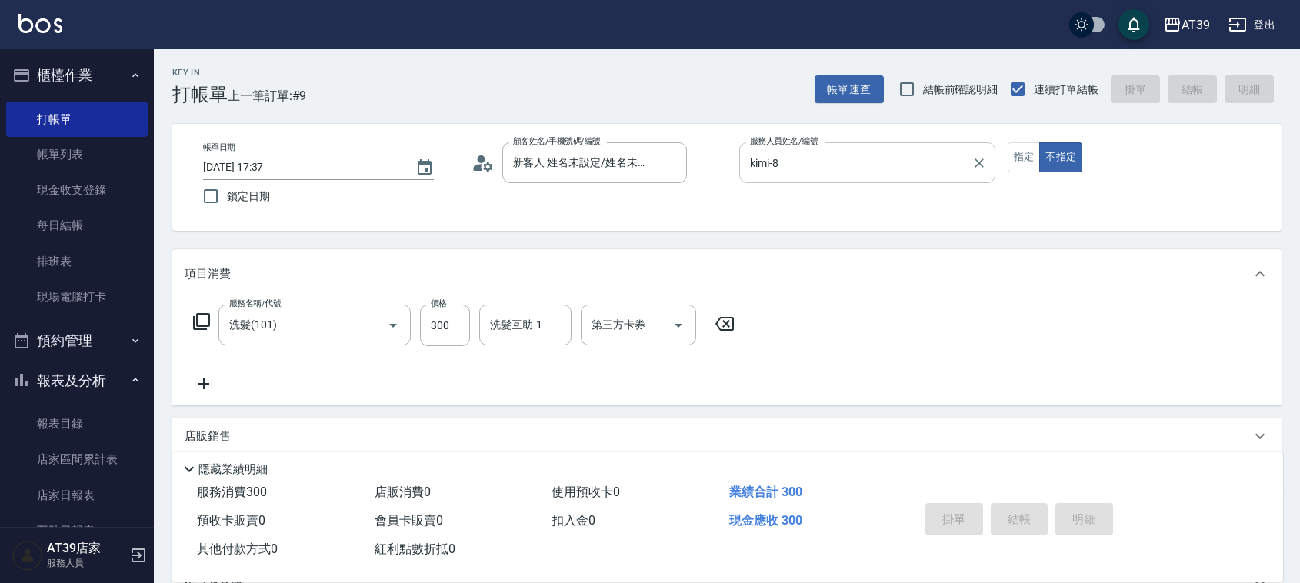
type input "[DATE] 17:38"
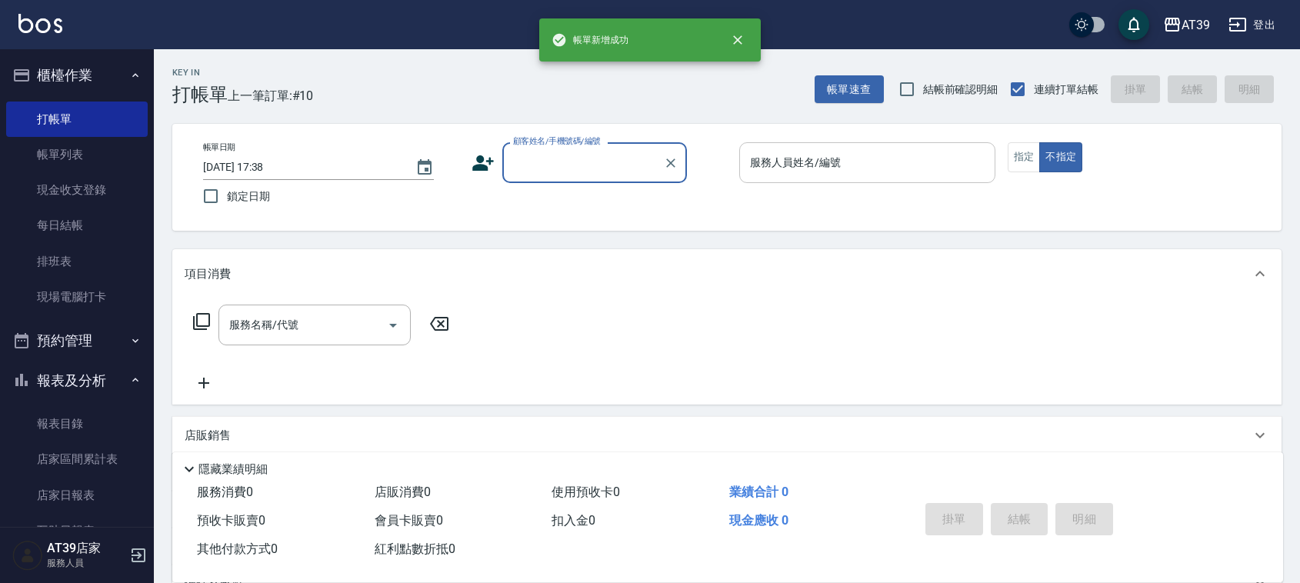
click at [790, 155] on div "服務人員姓名/編號 服務人員姓名/編號" at bounding box center [867, 162] width 256 height 41
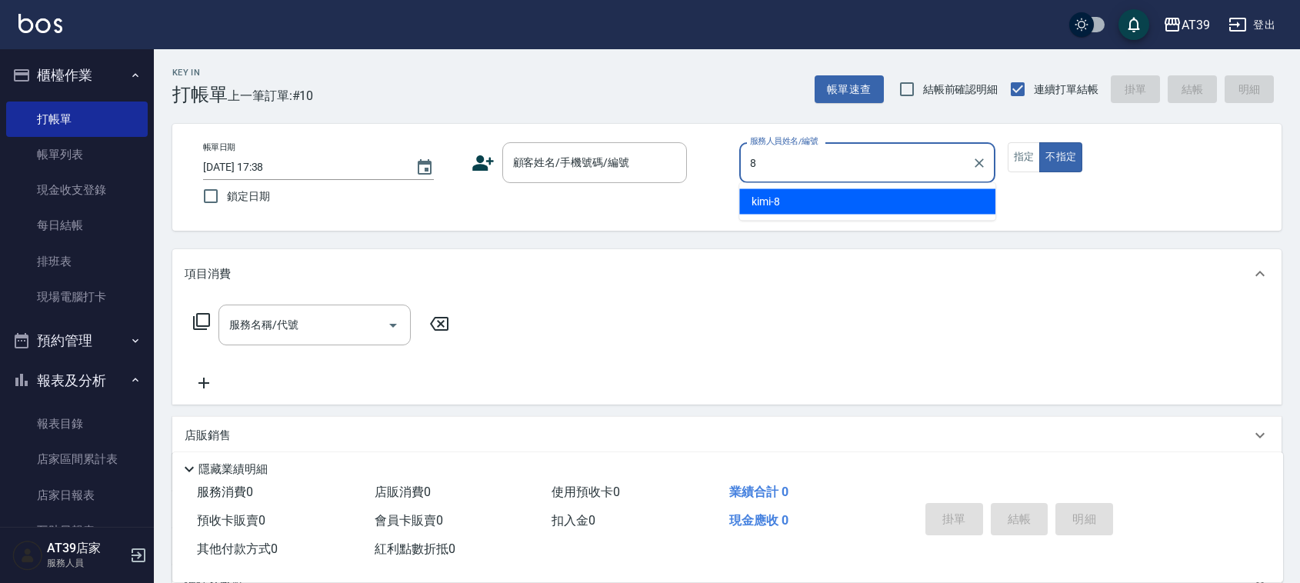
click at [791, 189] on div "kimi -8" at bounding box center [867, 201] width 256 height 25
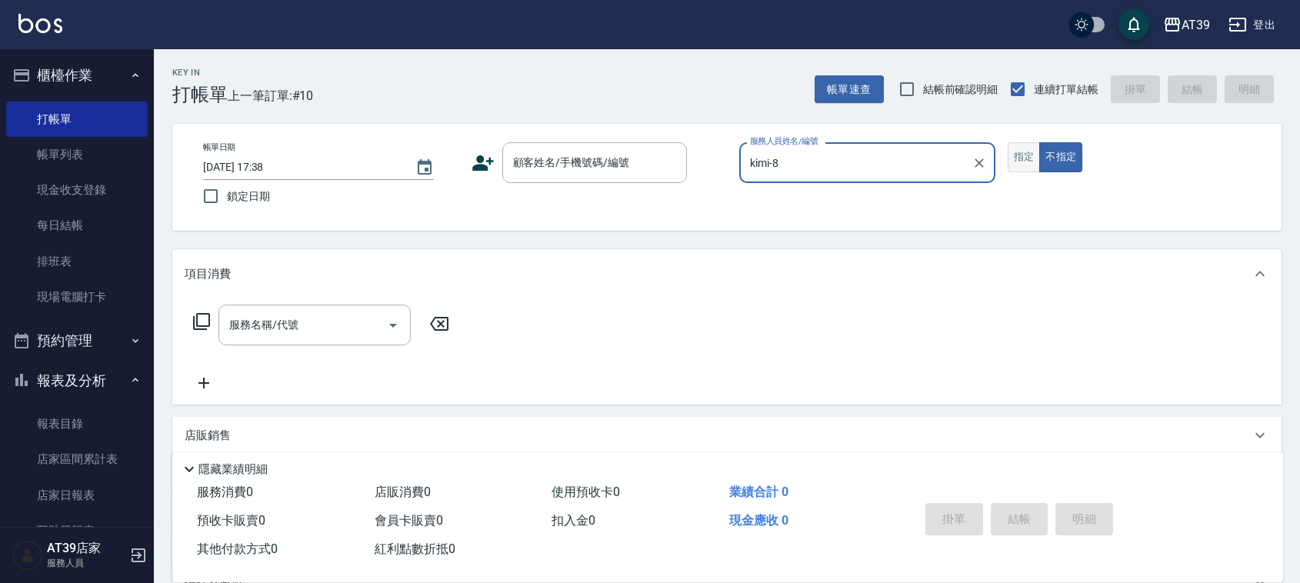
type input "kimi-8"
click at [1012, 154] on button "指定" at bounding box center [1024, 157] width 33 height 30
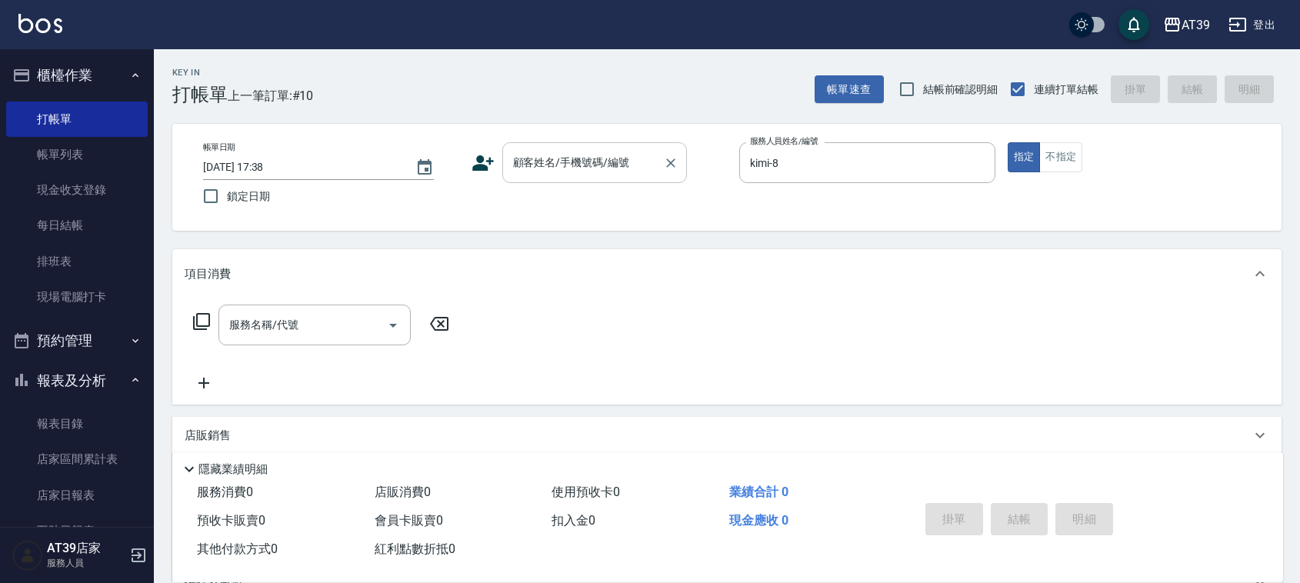
click at [635, 164] on input "顧客姓名/手機號碼/編號" at bounding box center [583, 162] width 148 height 27
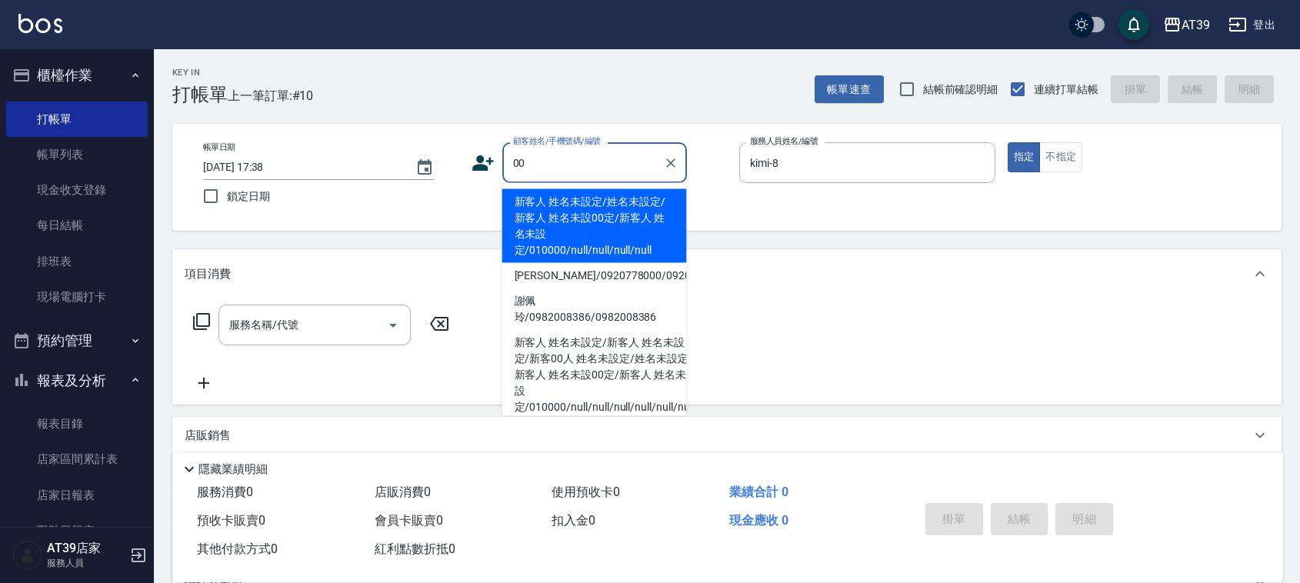
drag, startPoint x: 583, startPoint y: 219, endPoint x: 442, endPoint y: 270, distance: 149.6
click at [583, 221] on li "新客人 姓名未設定/姓名未設定/新客人 姓名未設00定/新客人 姓名未設定/010000/null/null/null/null" at bounding box center [594, 226] width 185 height 74
type input "新客人 姓名未設定/姓名未設定/新客人 姓名未設00定/新客人 姓名未設定/010000/null/null/null/null"
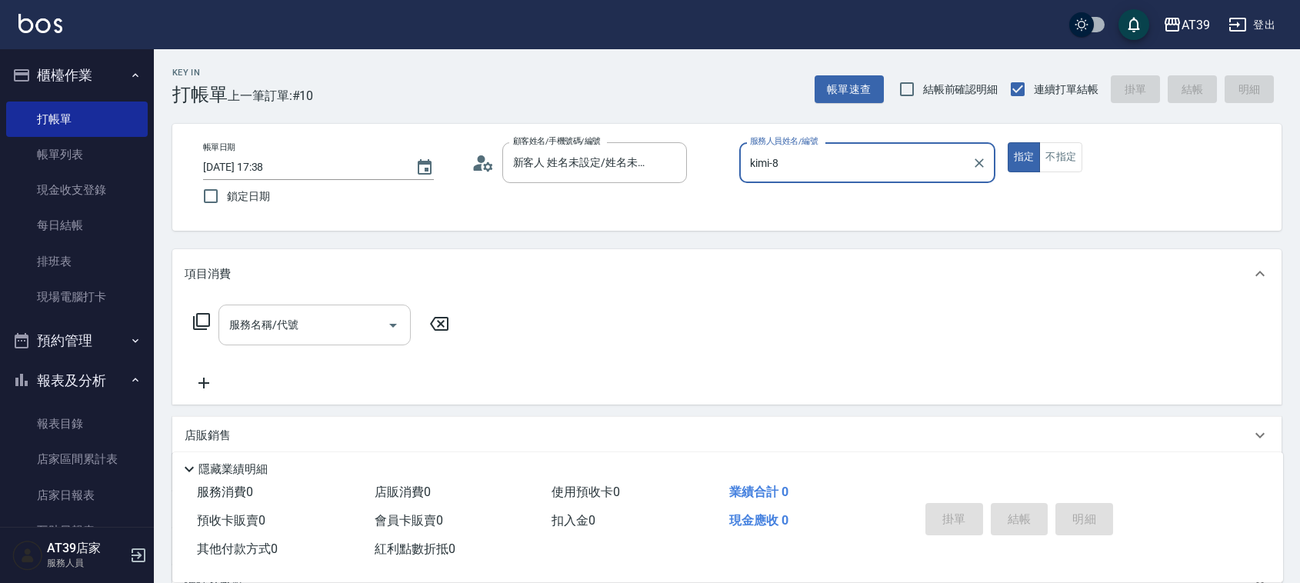
click at [325, 332] on input "服務名稱/代號" at bounding box center [302, 324] width 155 height 27
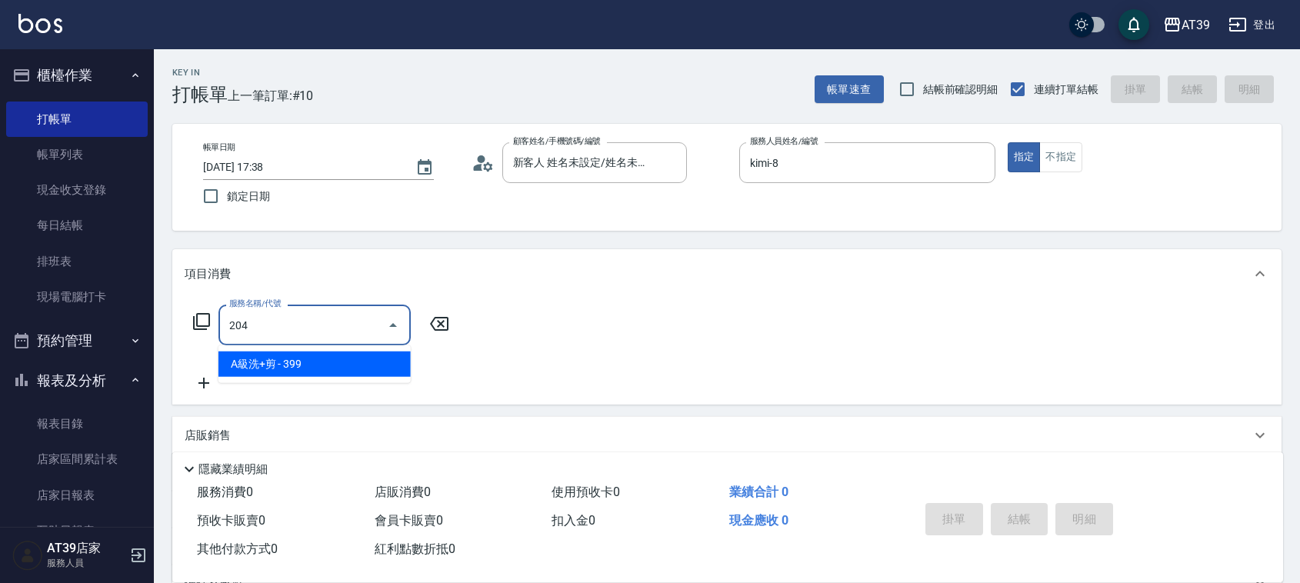
click at [331, 370] on span "A級洗+剪 - 399" at bounding box center [314, 363] width 192 height 25
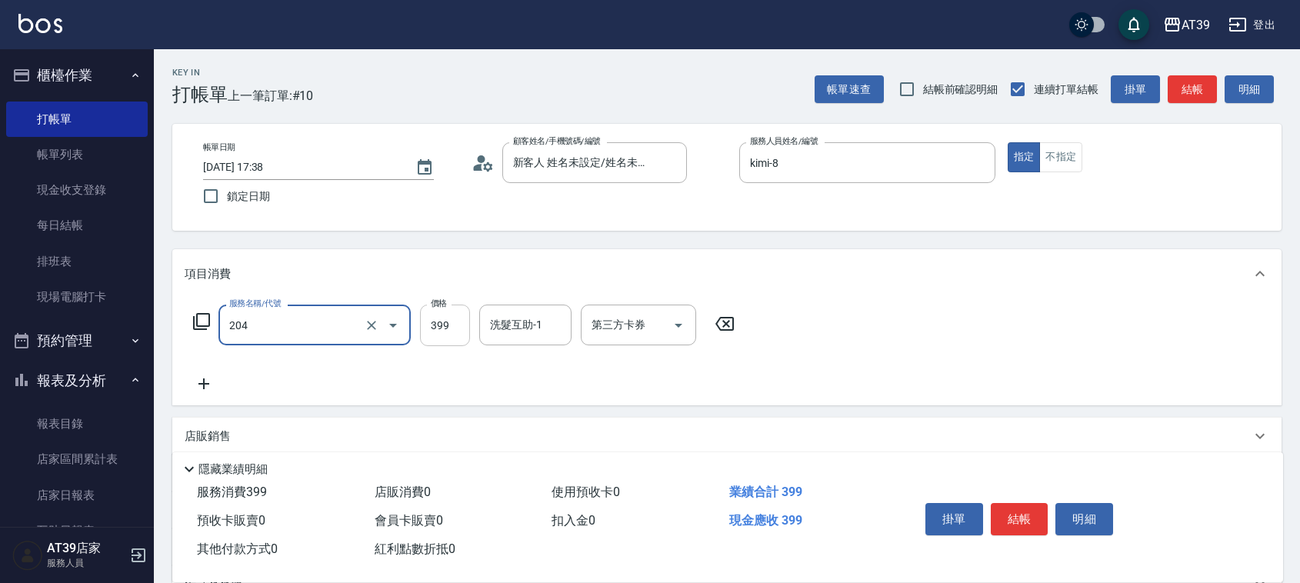
type input "A級洗+剪(204)"
click at [420, 329] on input "399" at bounding box center [445, 326] width 50 height 42
type input "500"
click at [1206, 96] on button "結帳" at bounding box center [1192, 89] width 49 height 28
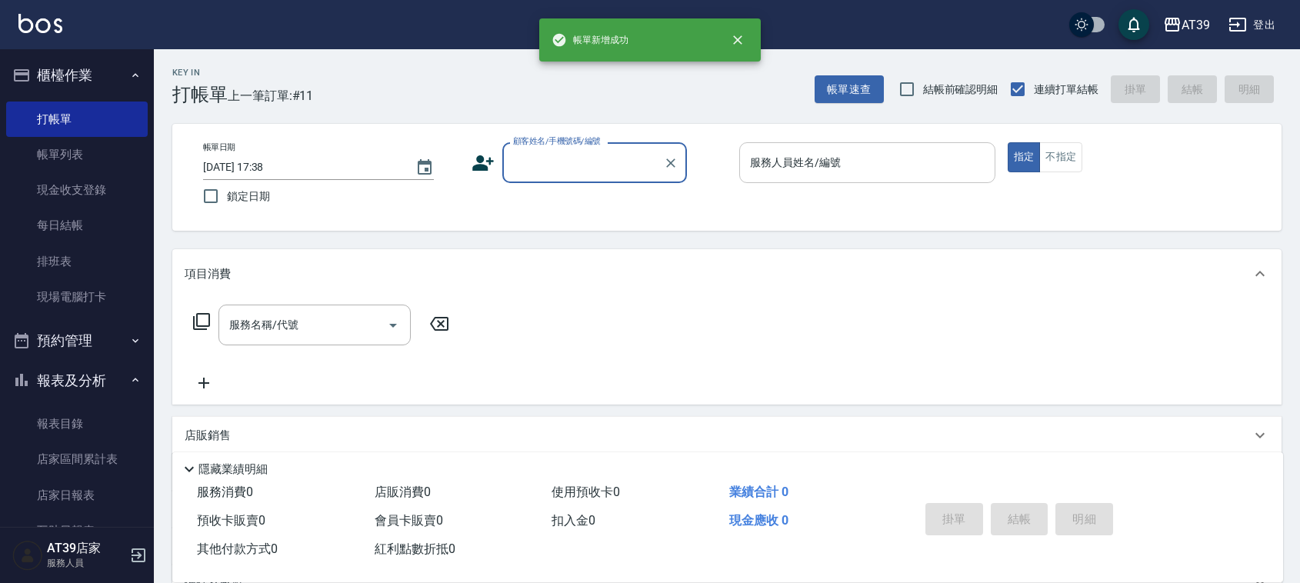
click at [847, 175] on input "服務人員姓名/編號" at bounding box center [867, 162] width 242 height 27
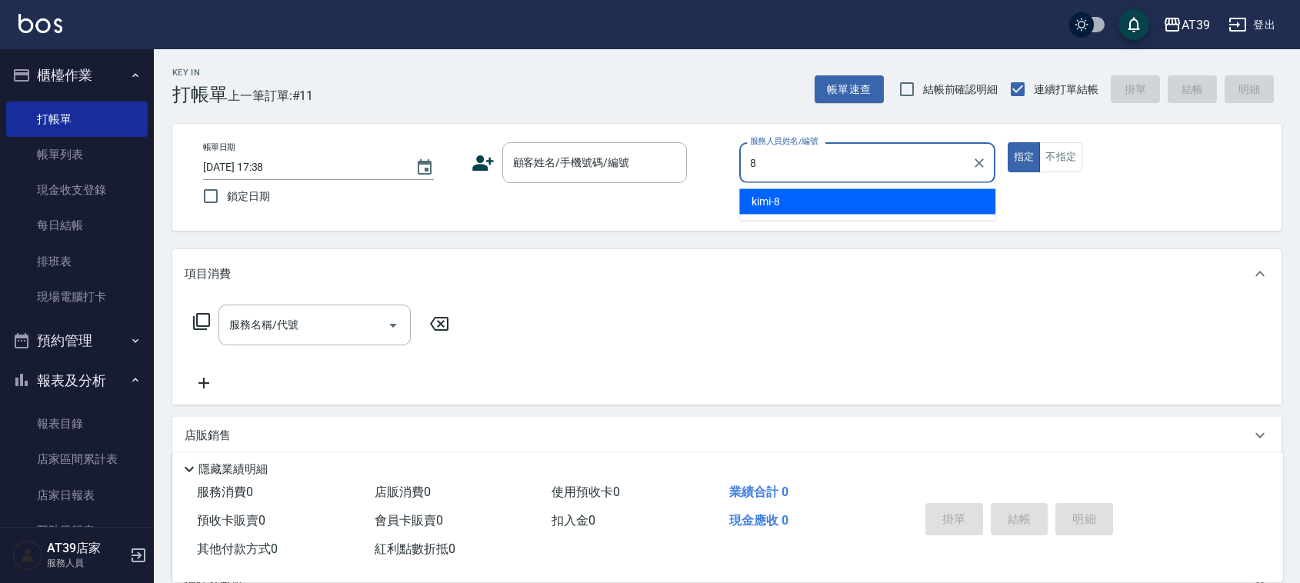
click at [785, 197] on div "kimi -8" at bounding box center [867, 201] width 256 height 25
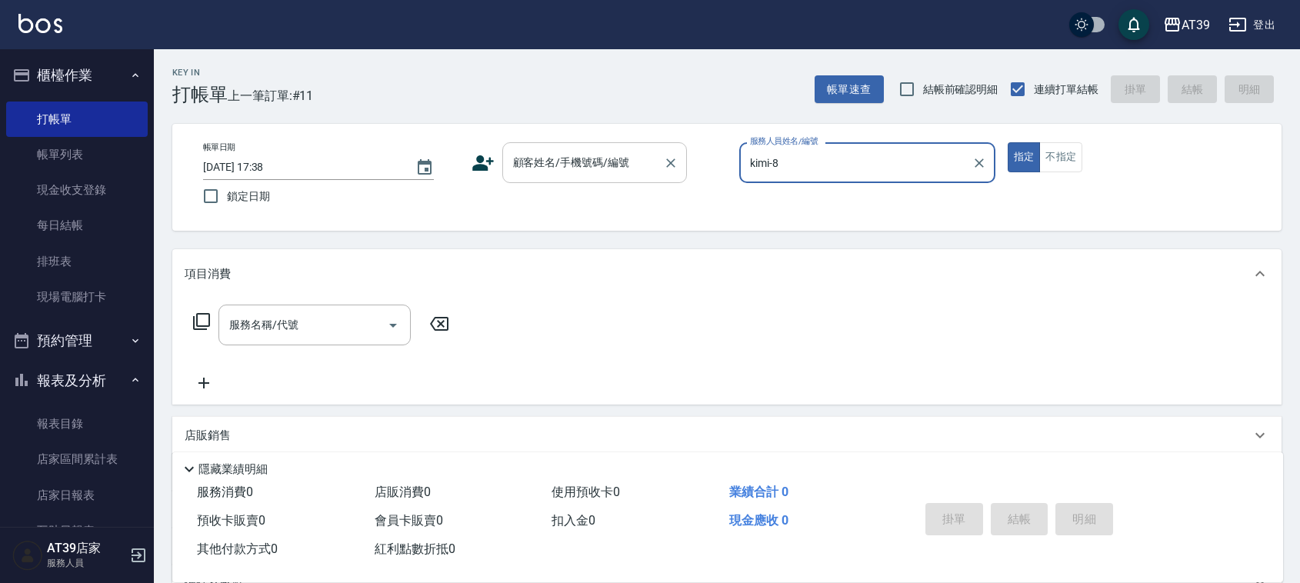
type input "kimi-8"
click at [637, 164] on input "顧客姓名/手機號碼/編號" at bounding box center [583, 162] width 148 height 27
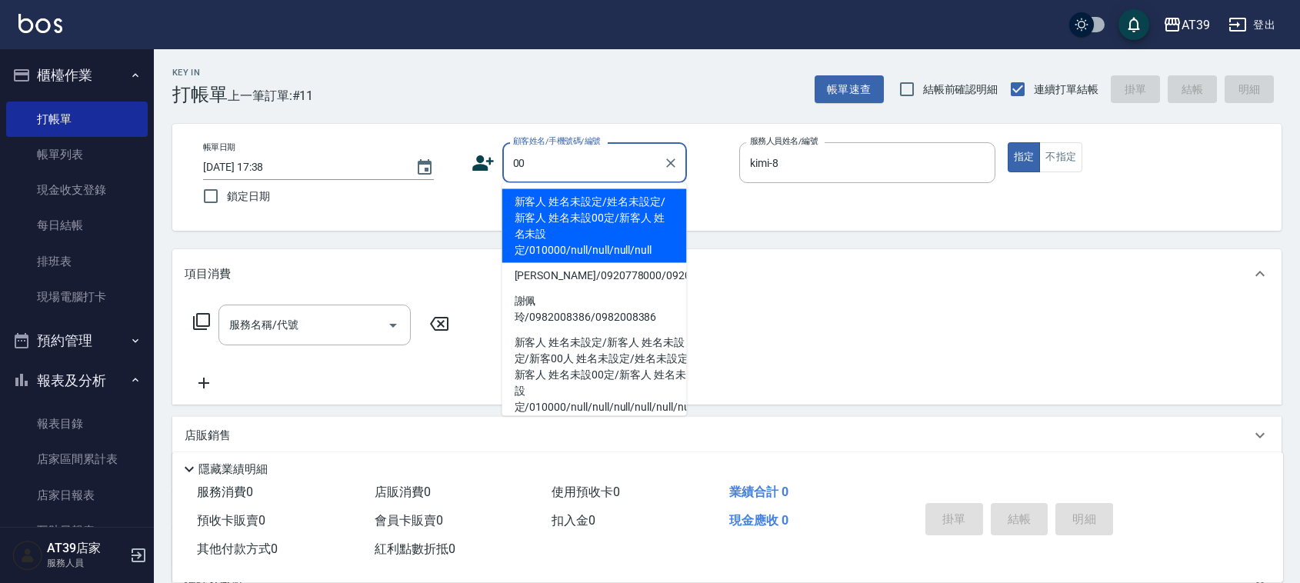
click at [628, 192] on li "新客人 姓名未設定/姓名未設定/新客人 姓名未設00定/新客人 姓名未設定/010000/null/null/null/null" at bounding box center [594, 226] width 185 height 74
type input "新客人 姓名未設定/姓名未設定/新客人 姓名未設00定/新客人 姓名未設定/010000/null/null/null/null"
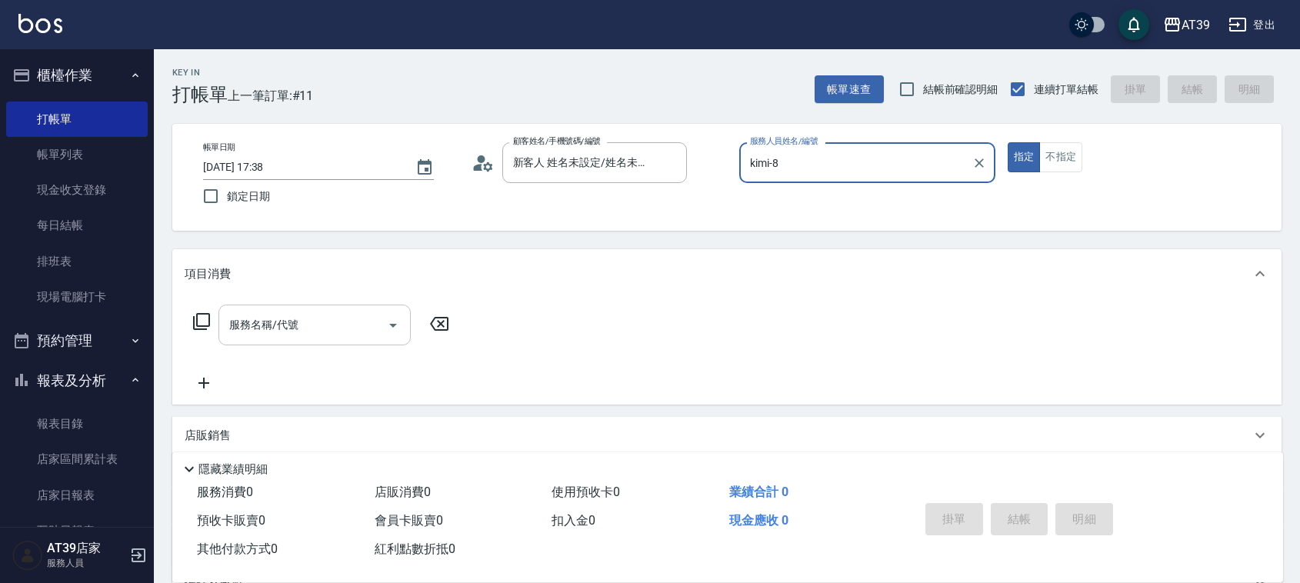
click at [351, 335] on input "服務名稱/代號" at bounding box center [302, 324] width 155 height 27
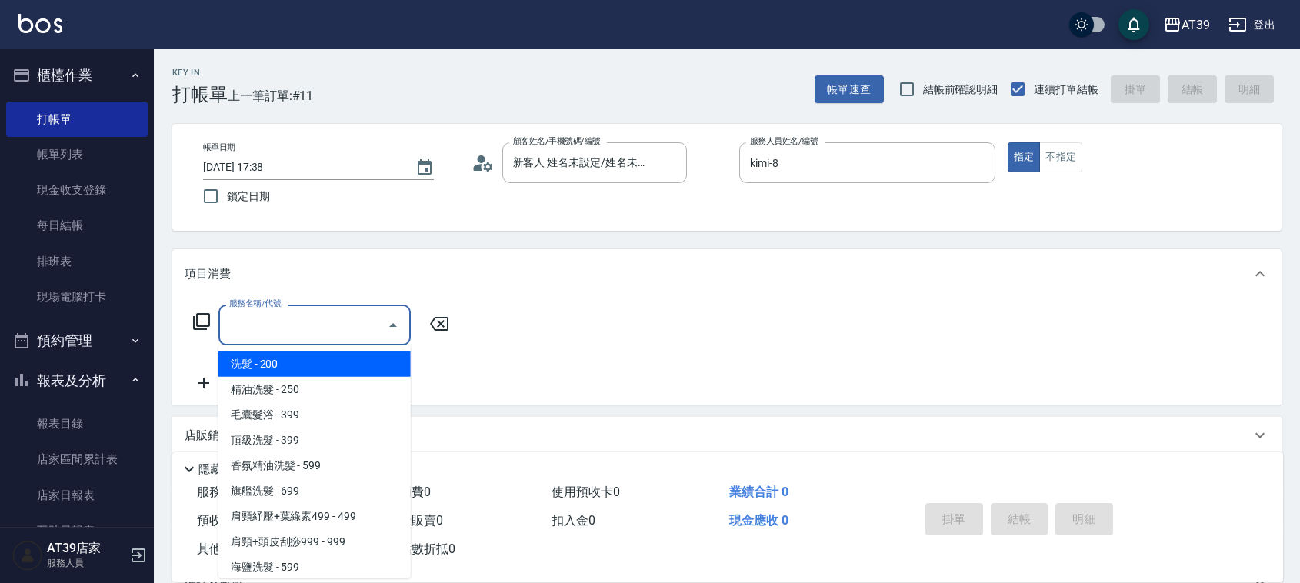
click at [335, 358] on span "洗髮 - 200" at bounding box center [314, 363] width 192 height 25
type input "洗髮(101)"
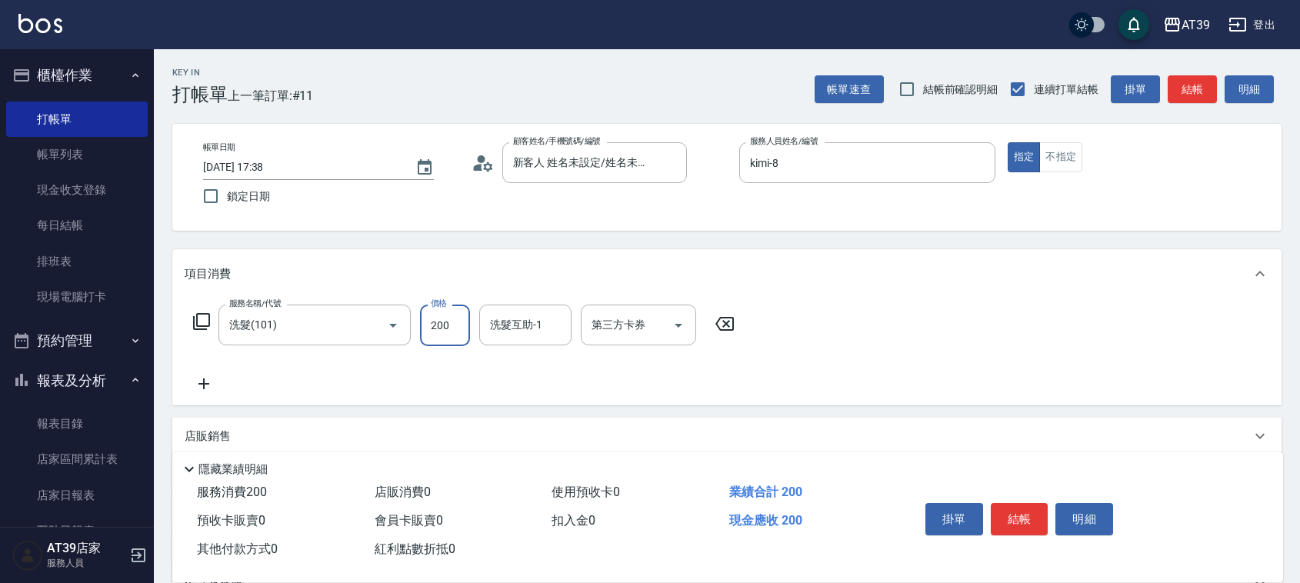
click at [452, 325] on input "200" at bounding box center [445, 326] width 50 height 42
click at [516, 323] on div "洗髮互助-1 洗髮互助-1" at bounding box center [525, 325] width 92 height 41
type input "300"
click at [1185, 87] on button "結帳" at bounding box center [1192, 89] width 49 height 28
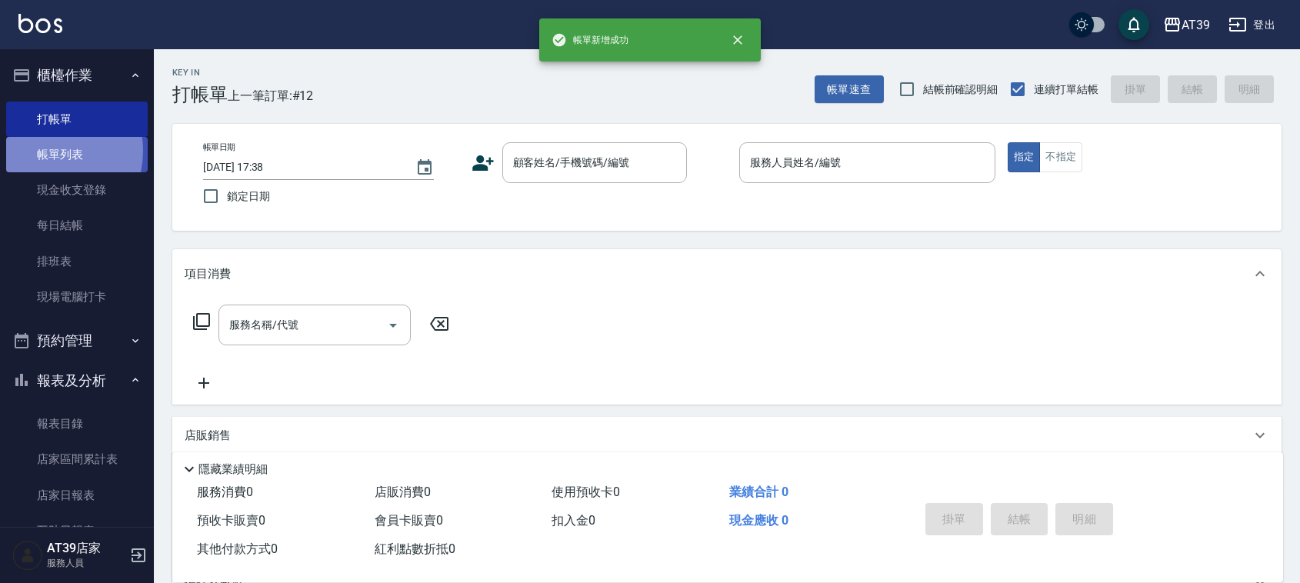
click at [39, 151] on link "帳單列表" at bounding box center [77, 154] width 142 height 35
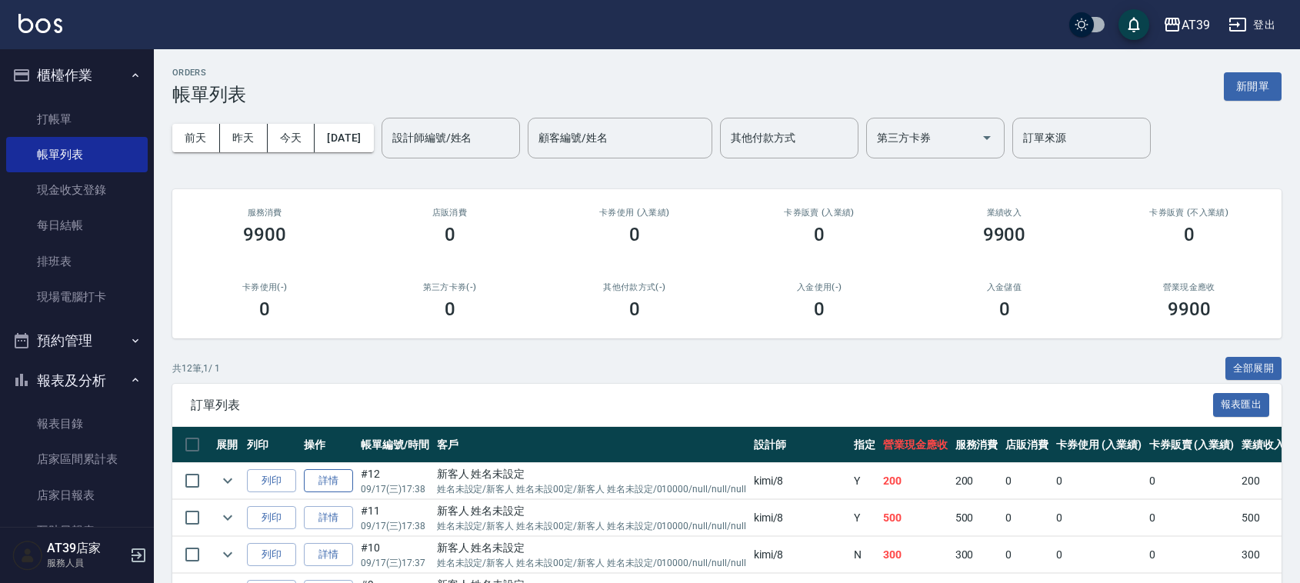
click at [335, 475] on link "詳情" at bounding box center [328, 481] width 49 height 24
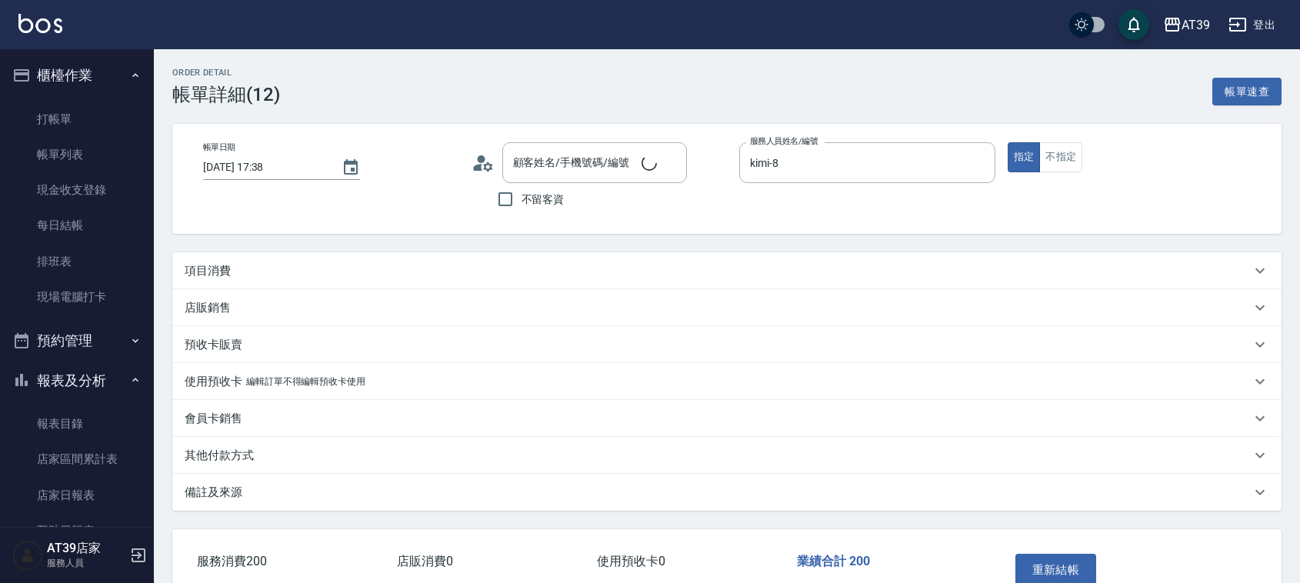
type input "kimi-8"
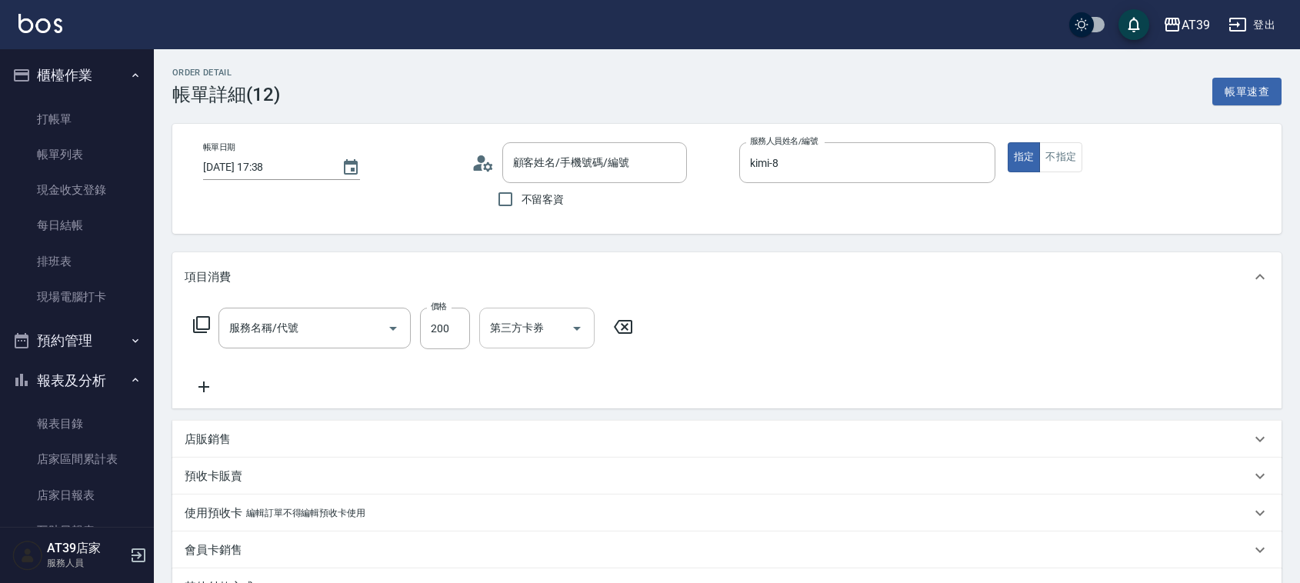
type input "新客人 姓名未設定/姓名未設定/新客人 姓名未設00定/新客人 姓名未設定/010000/null/null/null/null"
type input "洗髮(101)"
click at [444, 331] on input "200" at bounding box center [445, 329] width 50 height 42
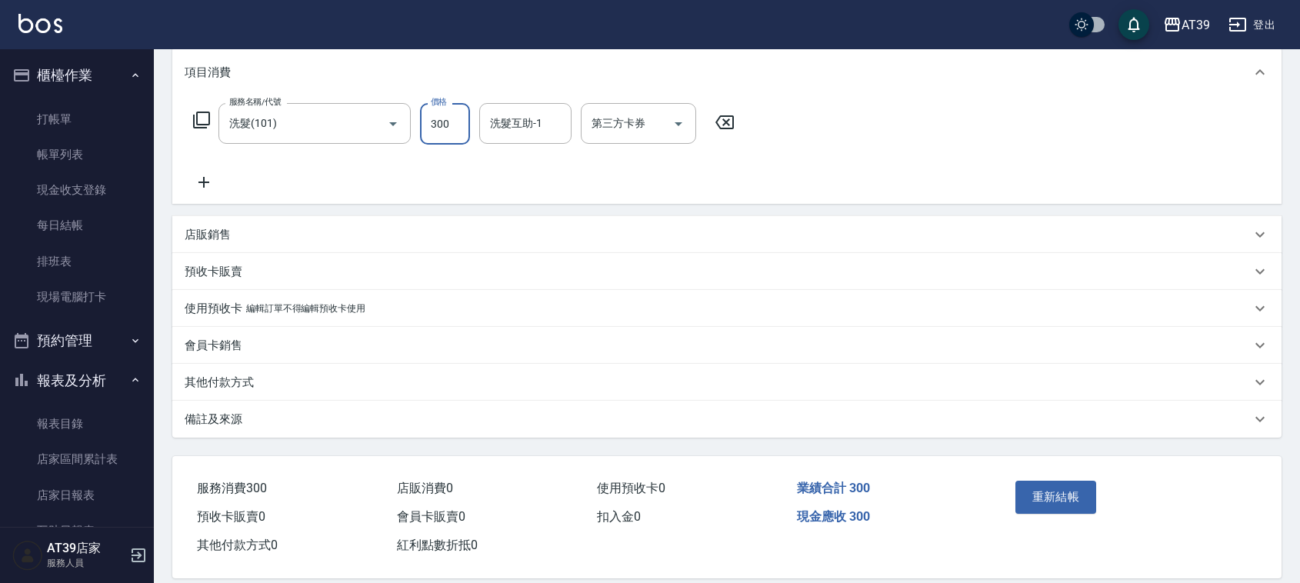
scroll to position [224, 0]
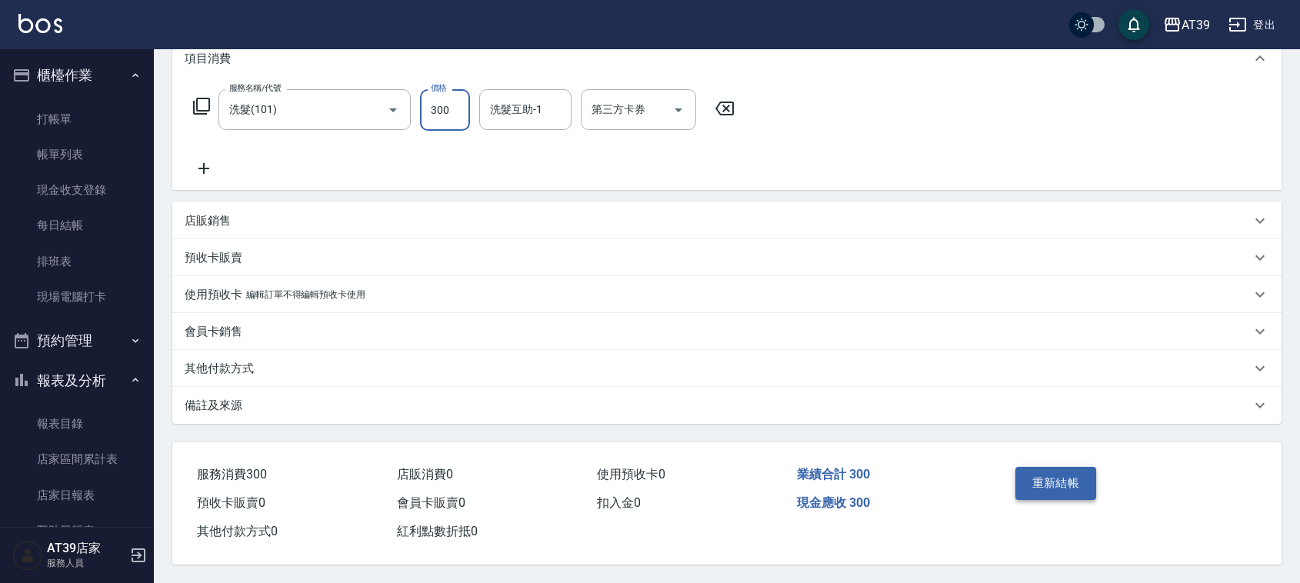
type input "300"
click at [1060, 479] on button "重新結帳" at bounding box center [1056, 483] width 82 height 32
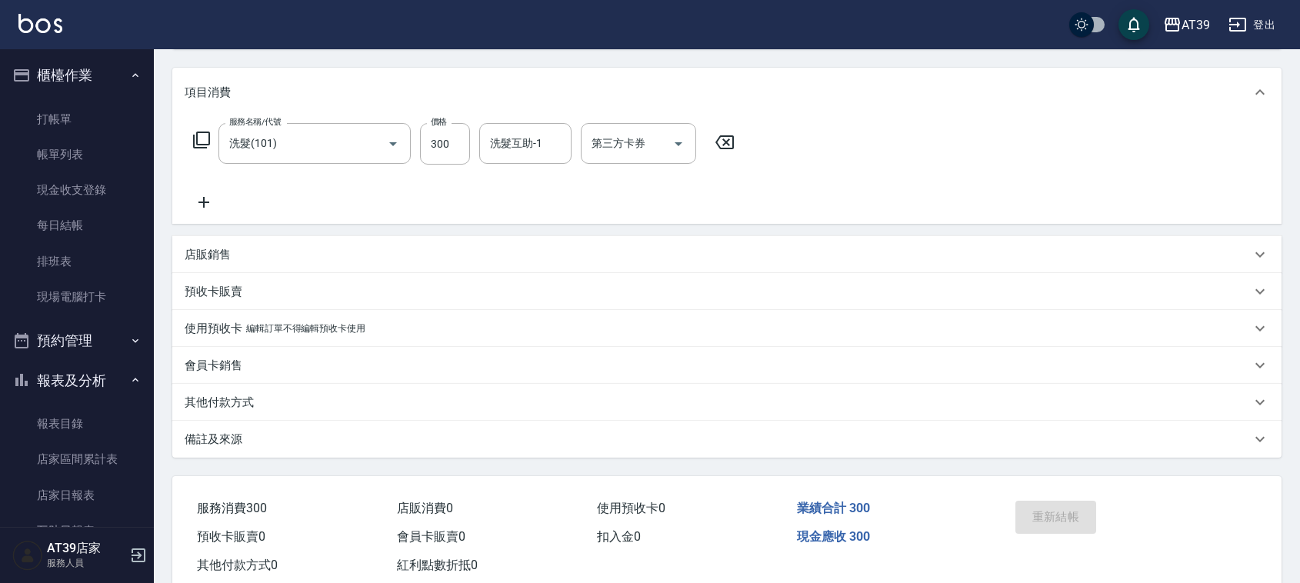
scroll to position [192, 0]
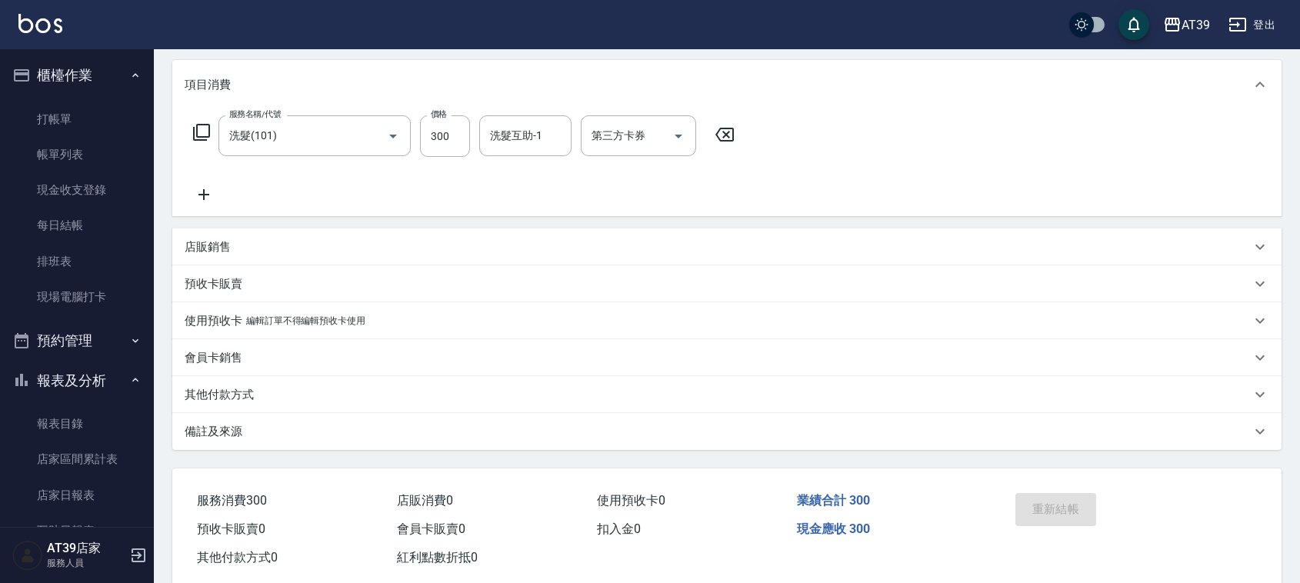
click at [1071, 512] on div "重新結帳" at bounding box center [1068, 520] width 118 height 67
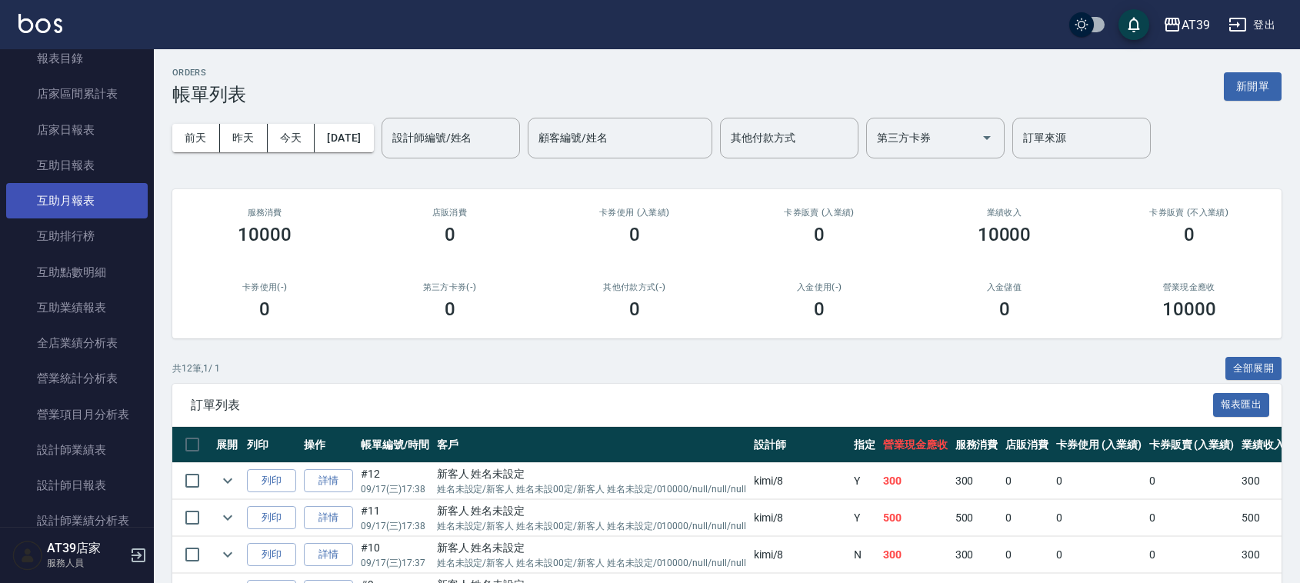
scroll to position [481, 0]
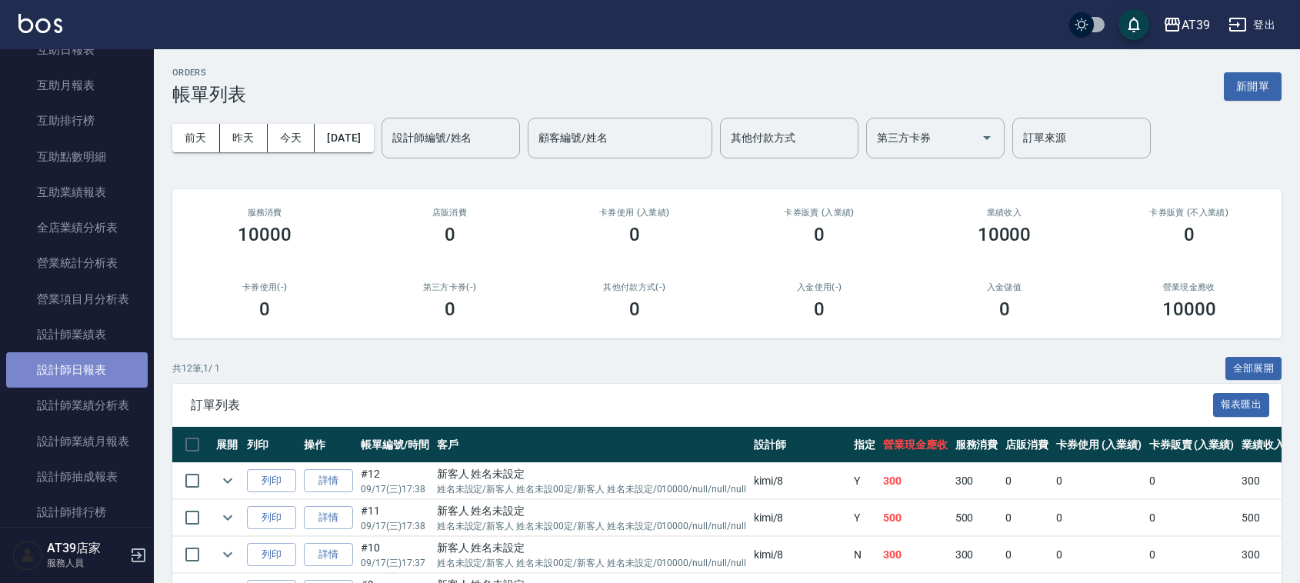
click at [78, 364] on link "設計師日報表" at bounding box center [77, 369] width 142 height 35
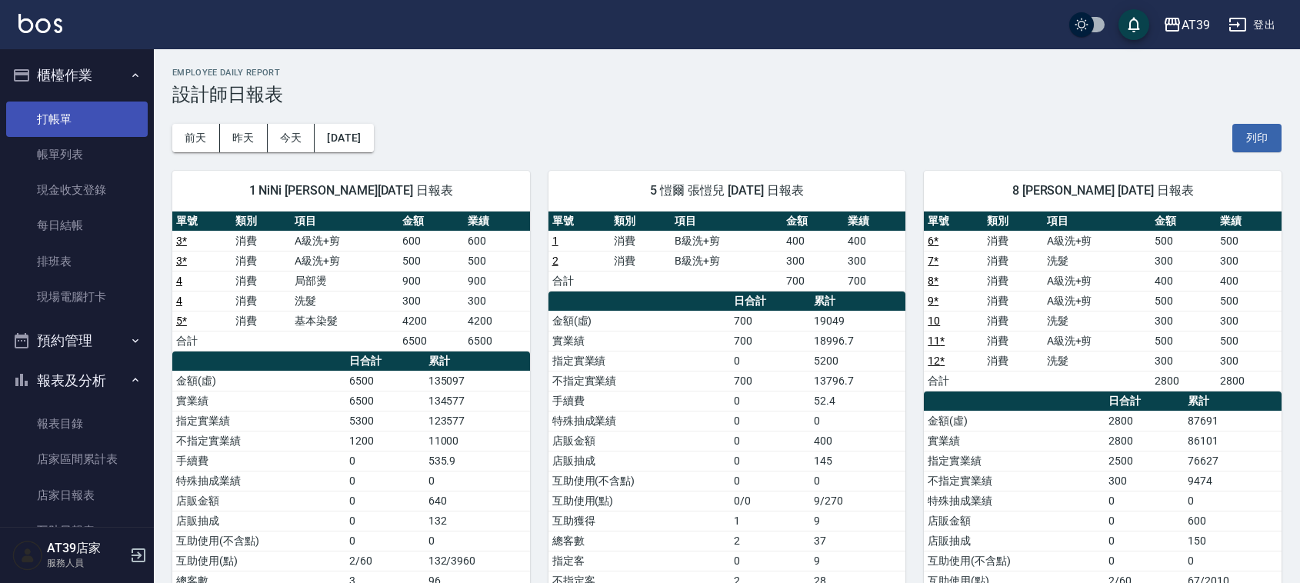
click at [85, 112] on link "打帳單" at bounding box center [77, 119] width 142 height 35
